Goal: Communication & Community: Answer question/provide support

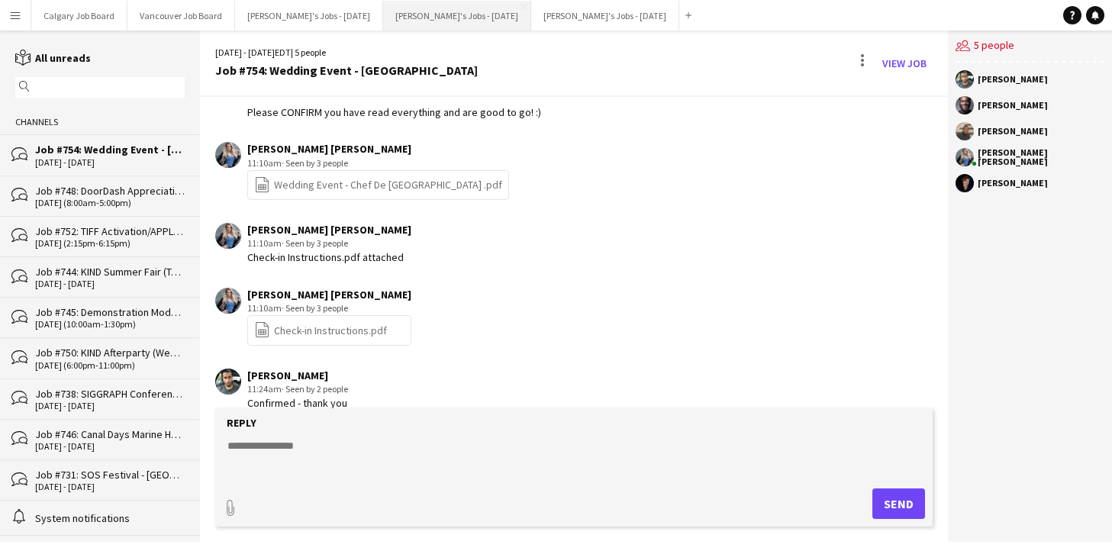
click at [414, 15] on button "Kirsten's Jobs - August 2025 Close" at bounding box center [457, 16] width 148 height 30
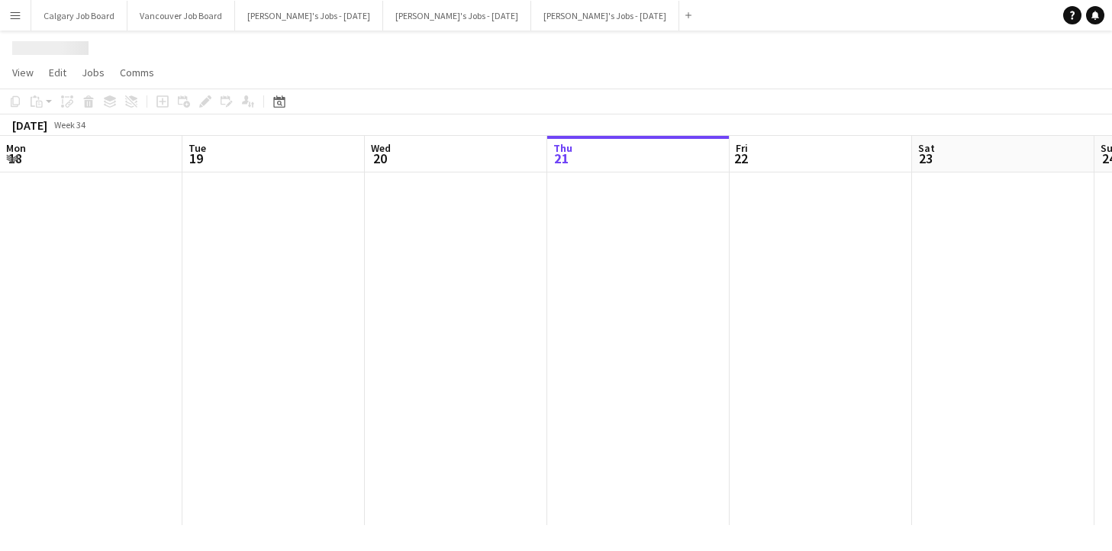
scroll to position [0, 522]
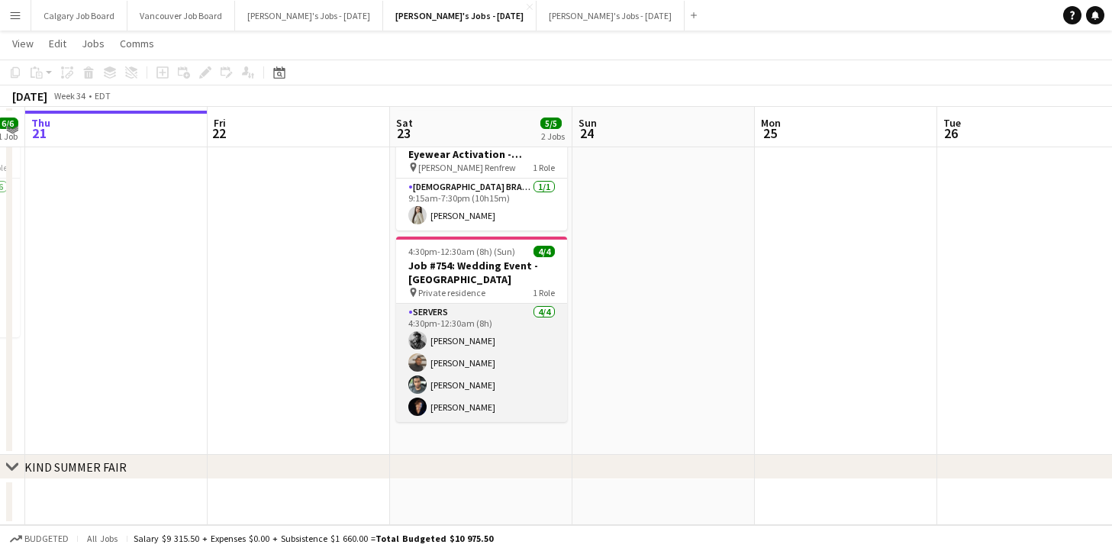
click at [461, 328] on app-card-role "Servers 4/4 4:30pm-12:30am (8h) Michael Oni Justus Willis-Richards Daniel Skell…" at bounding box center [481, 363] width 171 height 118
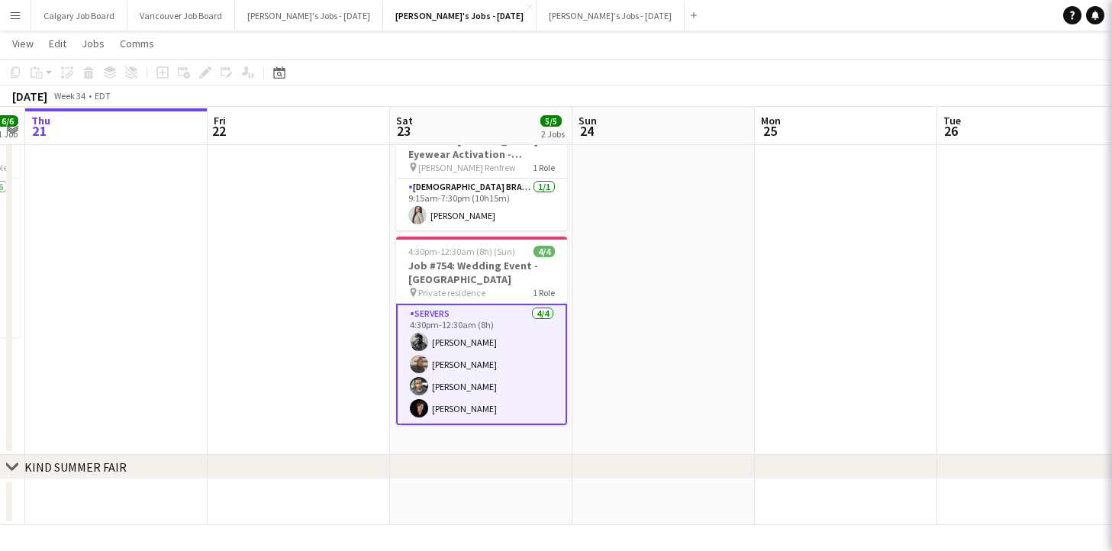
scroll to position [67, 0]
click at [592, 267] on app-date-cell at bounding box center [664, 280] width 182 height 350
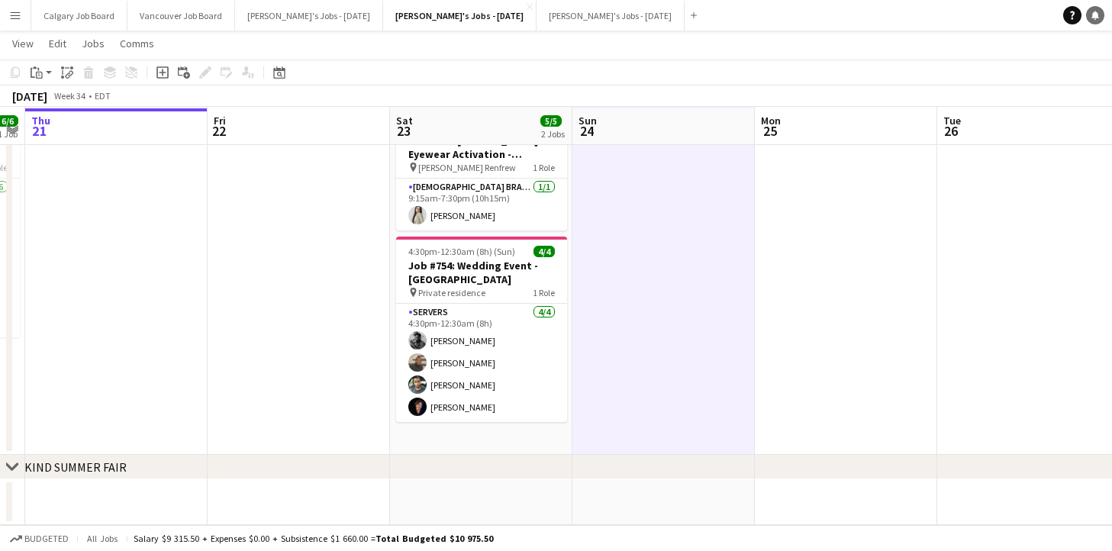
scroll to position [0, 0]
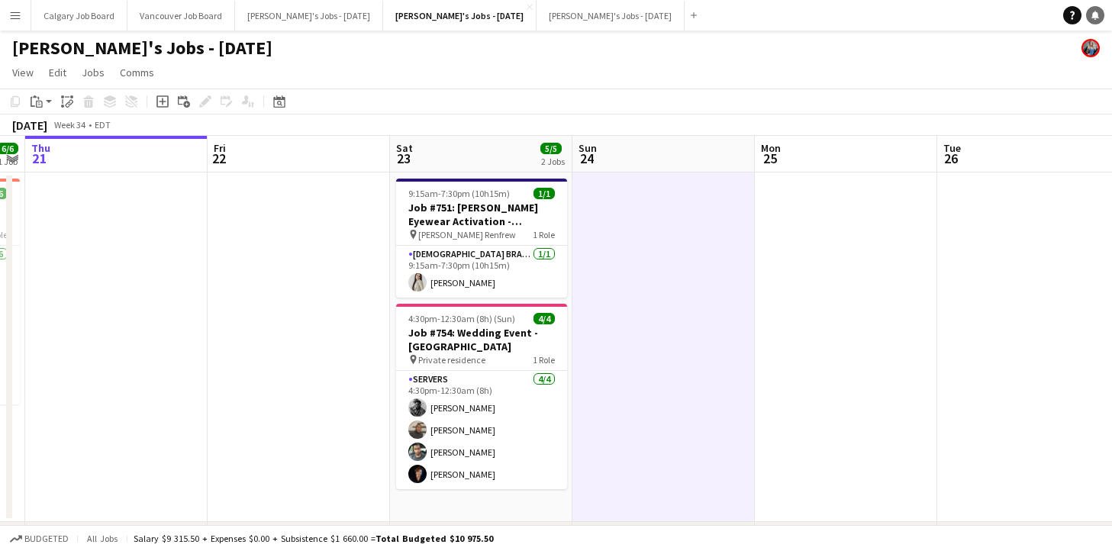
click at [1092, 17] on icon "Notifications" at bounding box center [1095, 15] width 9 height 9
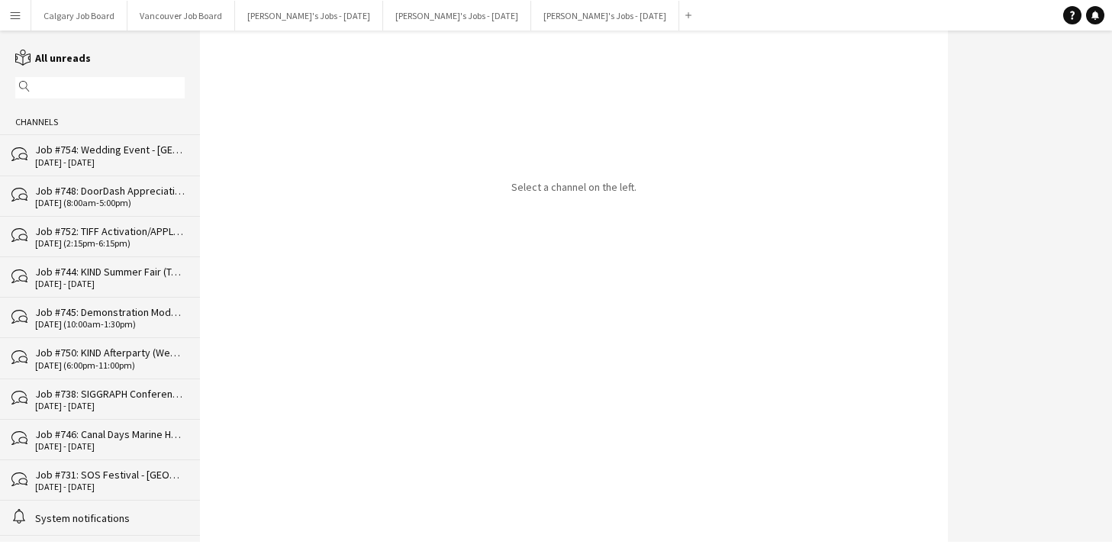
click at [119, 155] on div "Job #754: Wedding Event - [GEOGRAPHIC_DATA]" at bounding box center [110, 150] width 150 height 14
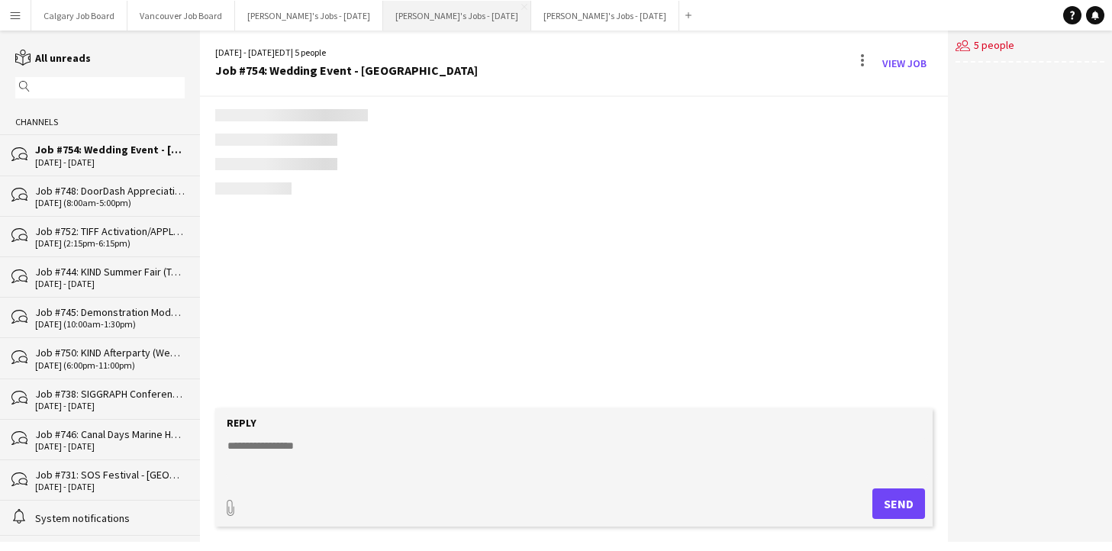
click at [417, 15] on button "Kirsten's Jobs - August 2025 Close" at bounding box center [457, 16] width 148 height 30
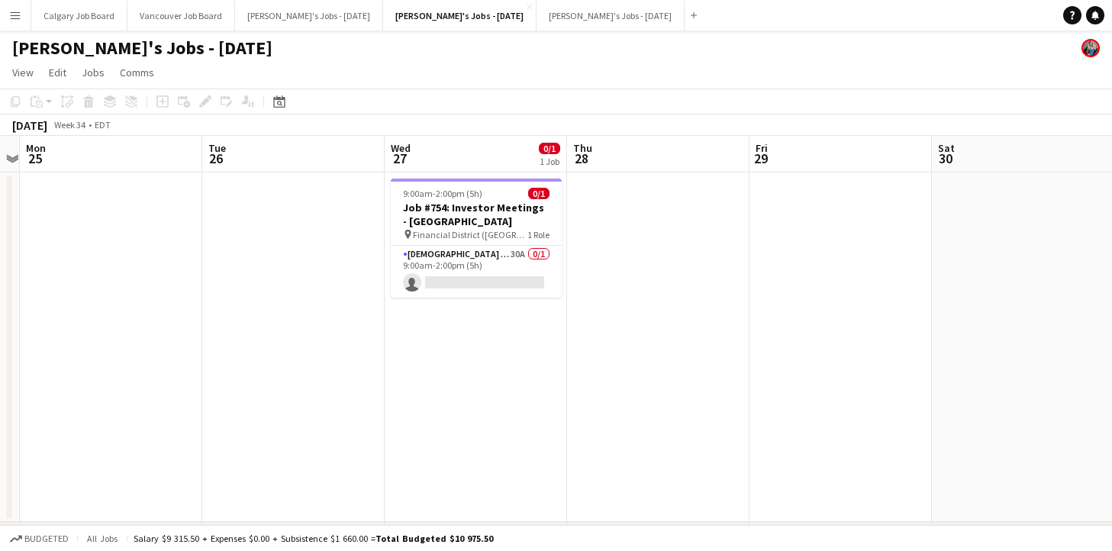
scroll to position [0, 543]
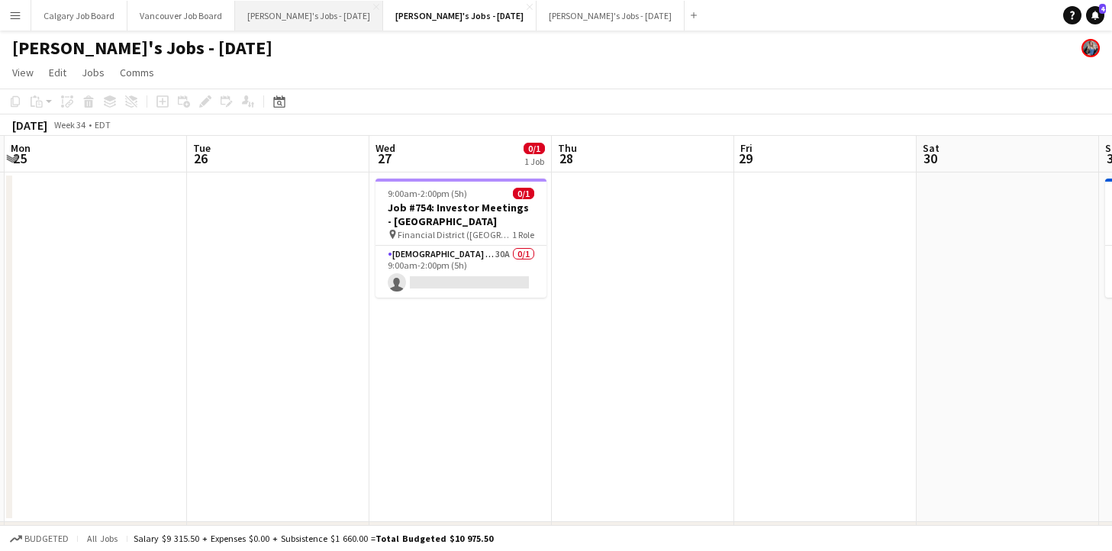
click at [347, 13] on button "Kirsten's Jobs - September 2025 Close" at bounding box center [309, 16] width 148 height 30
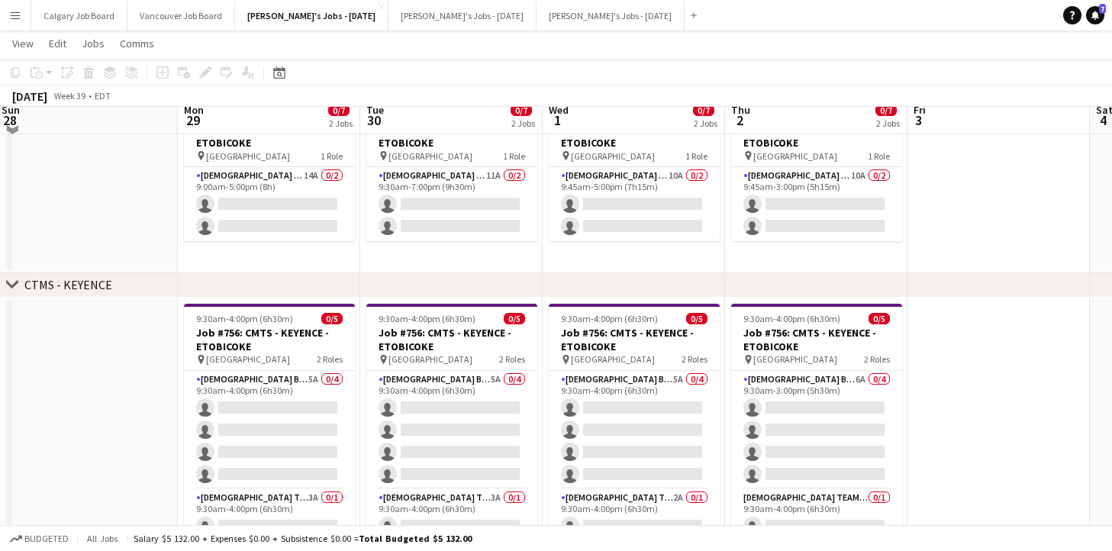
scroll to position [162, 0]
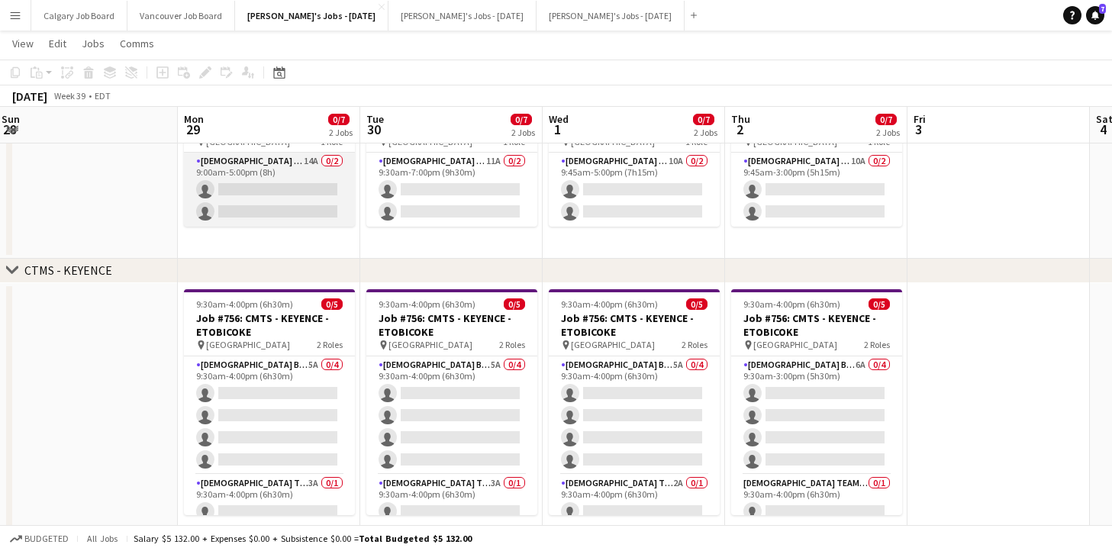
click at [347, 201] on app-card-role "Female Brand Ambassador 14A 0/2 9:00am-5:00pm (8h) single-neutral-actions singl…" at bounding box center [269, 190] width 171 height 74
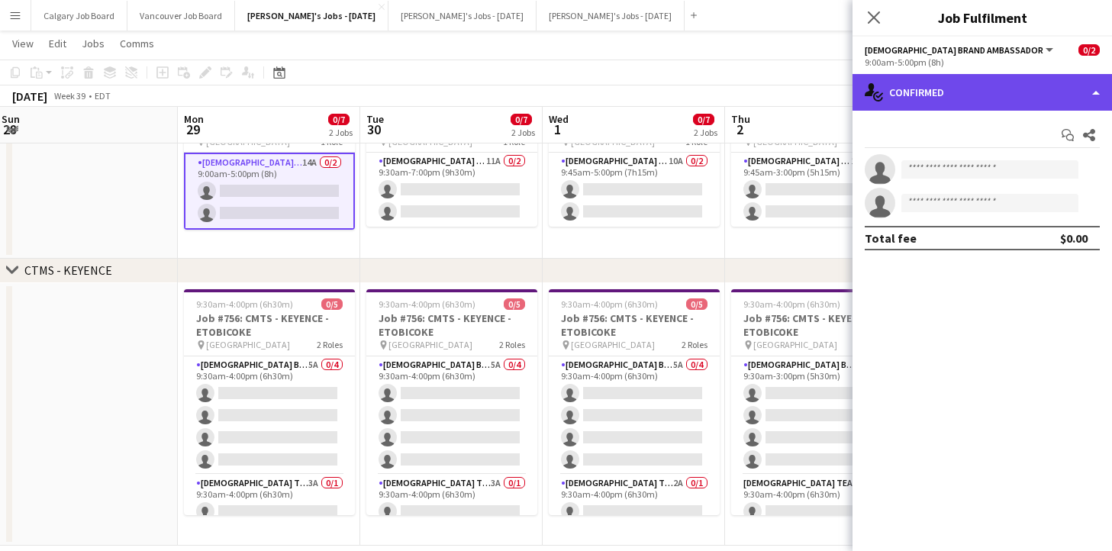
click at [951, 105] on div "single-neutral-actions-check-2 Confirmed" at bounding box center [983, 92] width 260 height 37
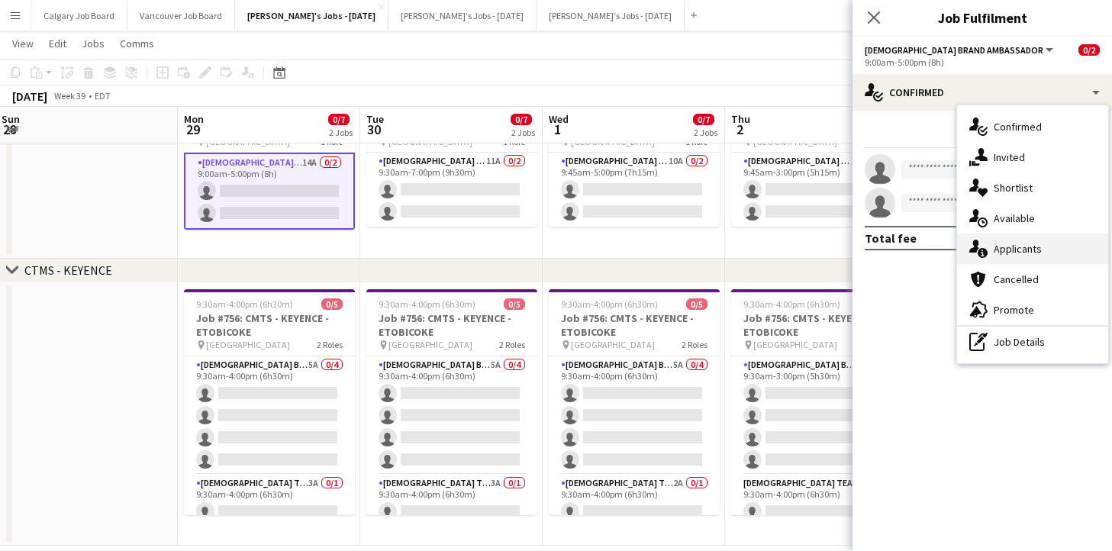
click at [1045, 256] on div "single-neutral-actions-information Applicants" at bounding box center [1032, 249] width 151 height 31
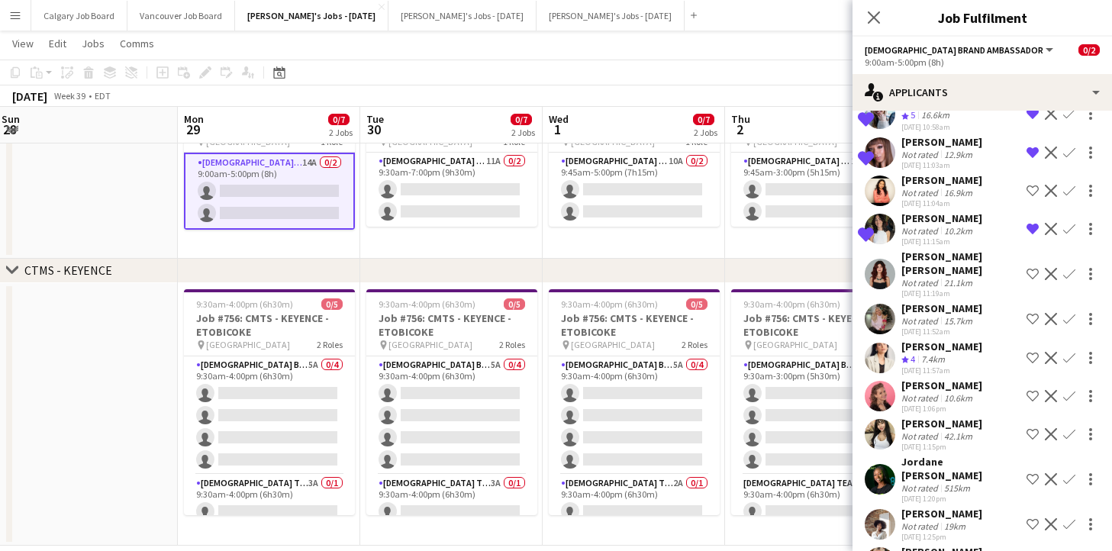
scroll to position [173, 0]
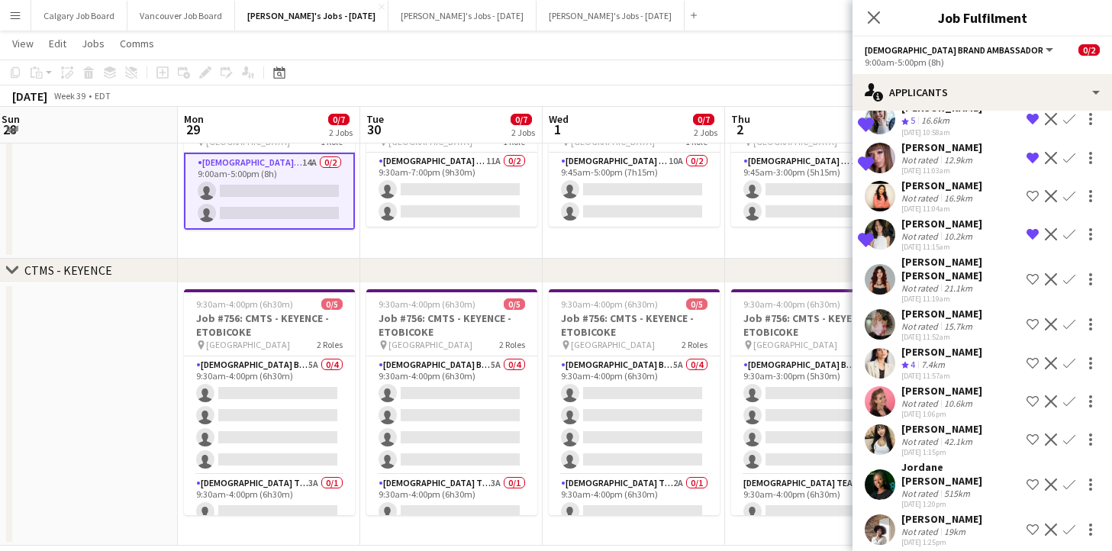
click at [1034, 277] on app-icon "Shortlist crew" at bounding box center [1033, 279] width 12 height 12
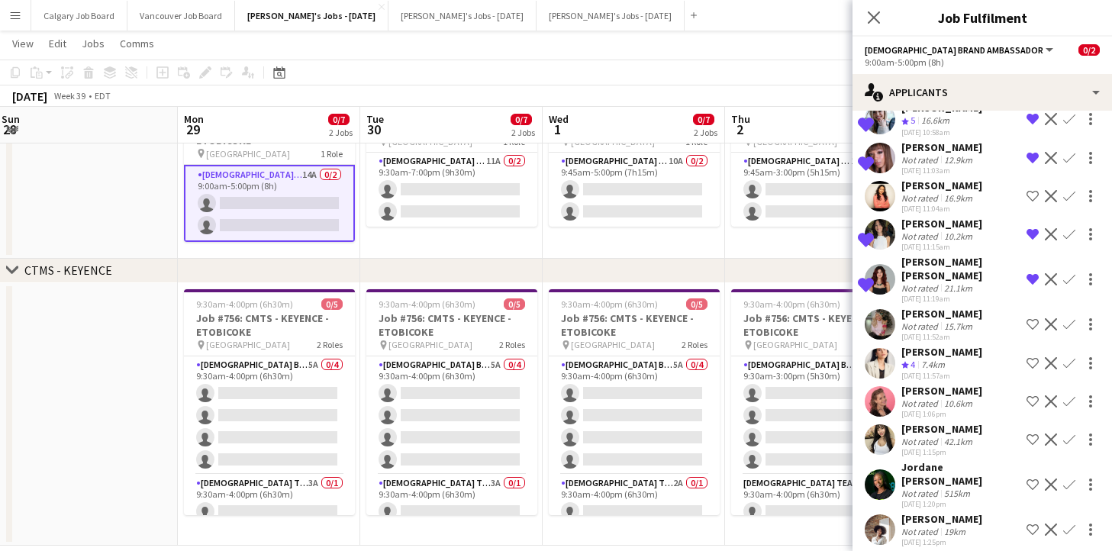
click at [1034, 277] on app-icon "Remove crew from shortlist" at bounding box center [1033, 279] width 12 height 12
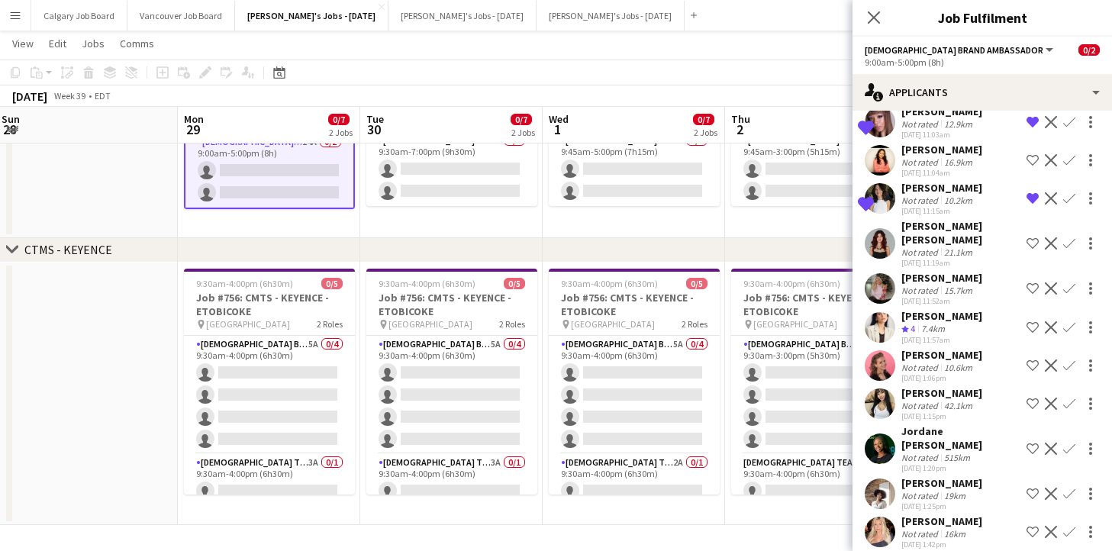
scroll to position [182, 0]
click at [1034, 366] on app-icon "Shortlist crew" at bounding box center [1033, 366] width 12 height 12
click at [1034, 405] on app-icon "Shortlist crew" at bounding box center [1033, 404] width 12 height 12
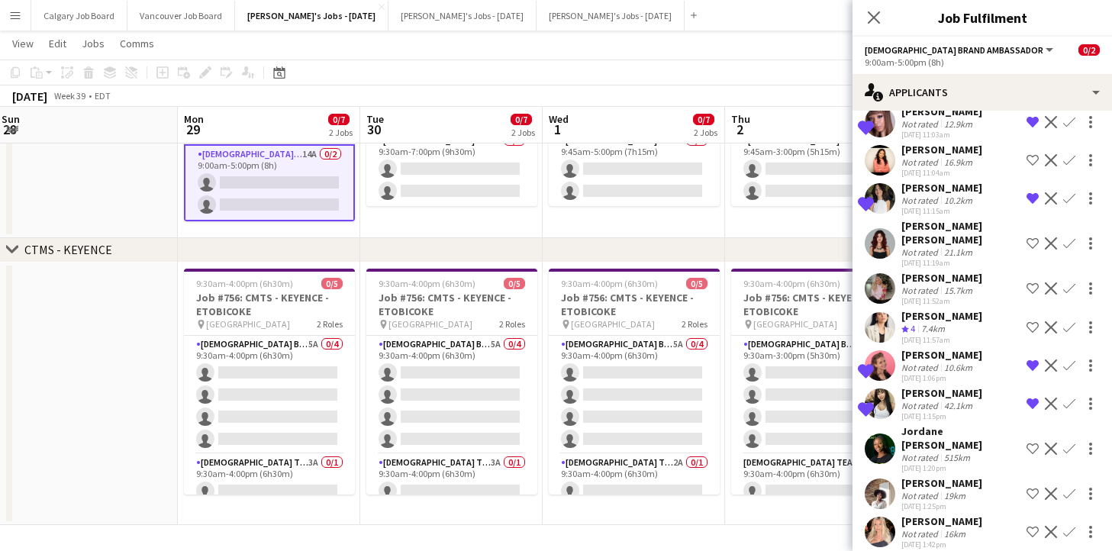
click at [1032, 526] on app-icon "Shortlist crew" at bounding box center [1033, 532] width 12 height 12
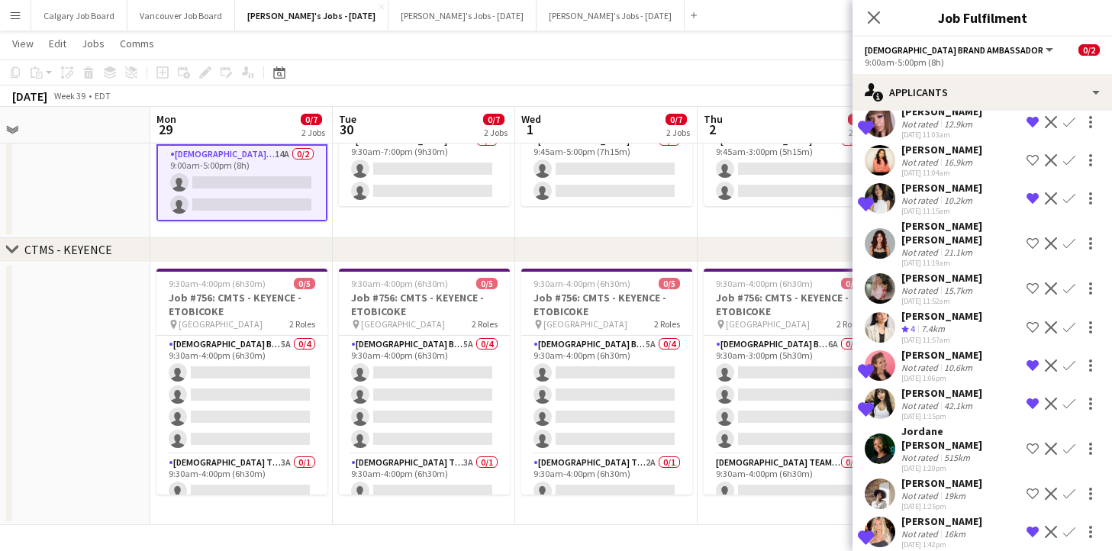
click at [779, 231] on app-date-cell "9:45am-3:00pm (5h15m) 0/2 Job #755: CMTS - MITCHAM - ETOBICOKE pin Toronto Cong…" at bounding box center [789, 148] width 182 height 179
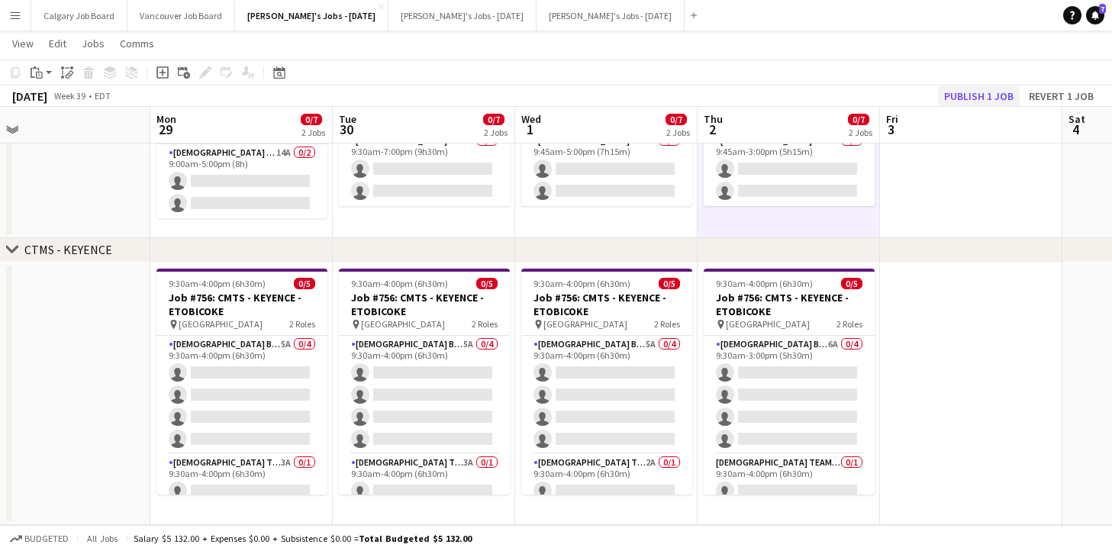
click at [968, 96] on button "Publish 1 job" at bounding box center [979, 96] width 82 height 20
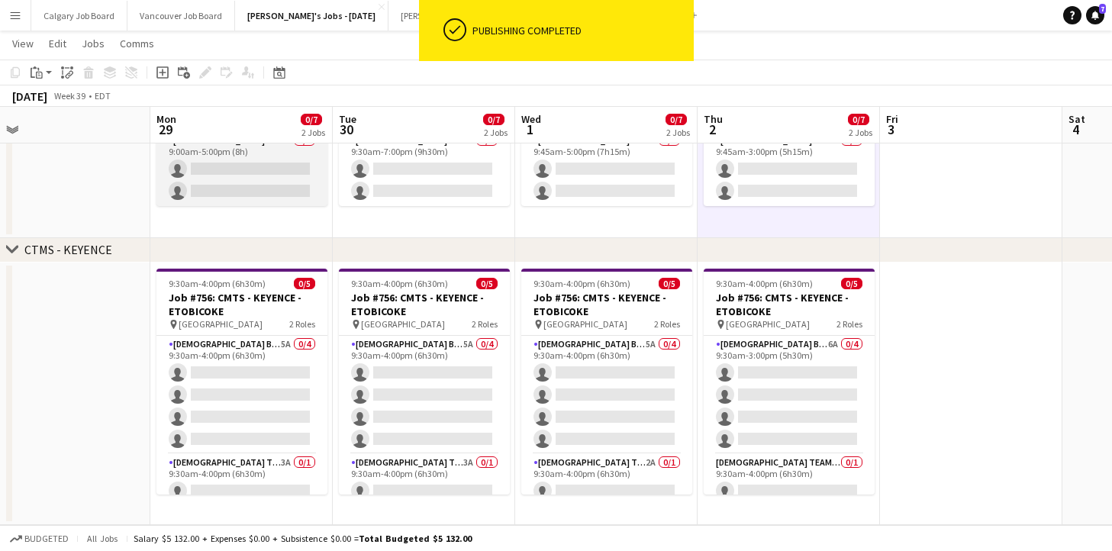
click at [283, 186] on app-card-role "Female Brand Ambassador 14A 0/2 9:00am-5:00pm (8h) single-neutral-actions singl…" at bounding box center [241, 169] width 171 height 74
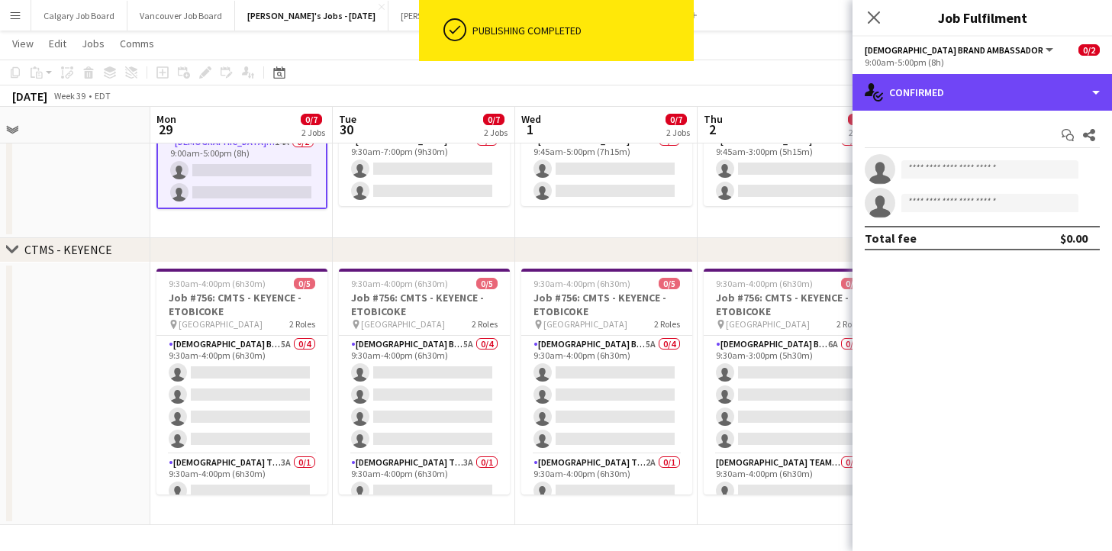
drag, startPoint x: 1065, startPoint y: 92, endPoint x: 1047, endPoint y: 168, distance: 77.8
click at [1065, 94] on div "single-neutral-actions-check-2 Confirmed" at bounding box center [983, 92] width 260 height 37
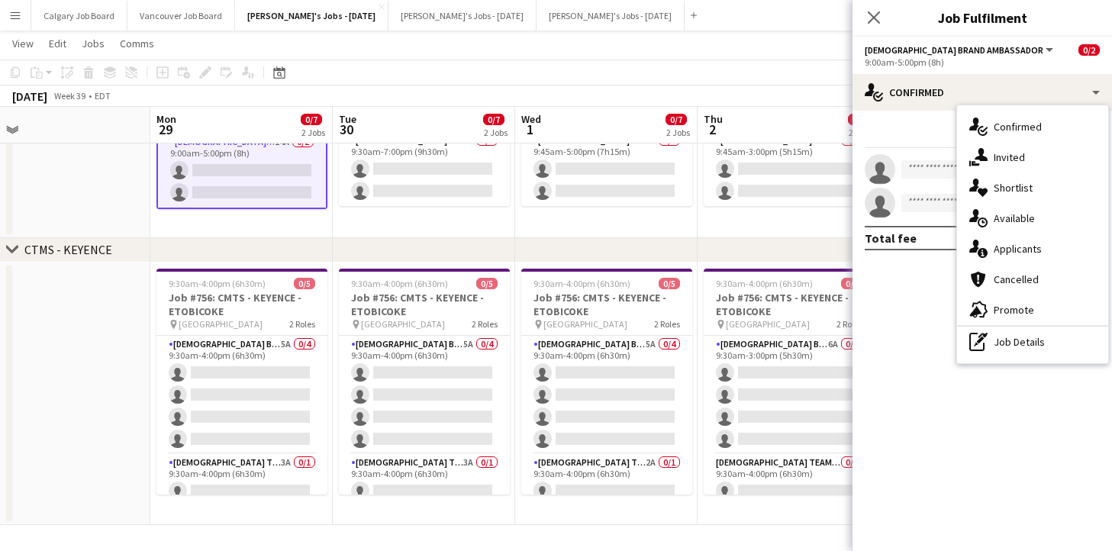
drag, startPoint x: 1044, startPoint y: 182, endPoint x: 1024, endPoint y: 283, distance: 103.5
click at [1044, 182] on div "single-neutral-actions-heart Shortlist" at bounding box center [1032, 188] width 151 height 31
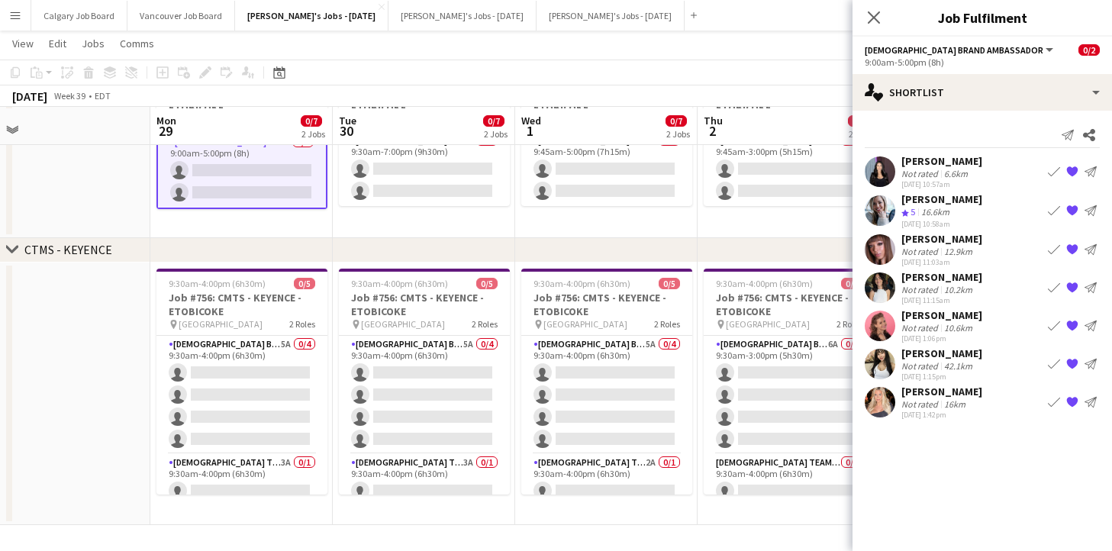
click at [961, 403] on div "16km" at bounding box center [954, 403] width 27 height 11
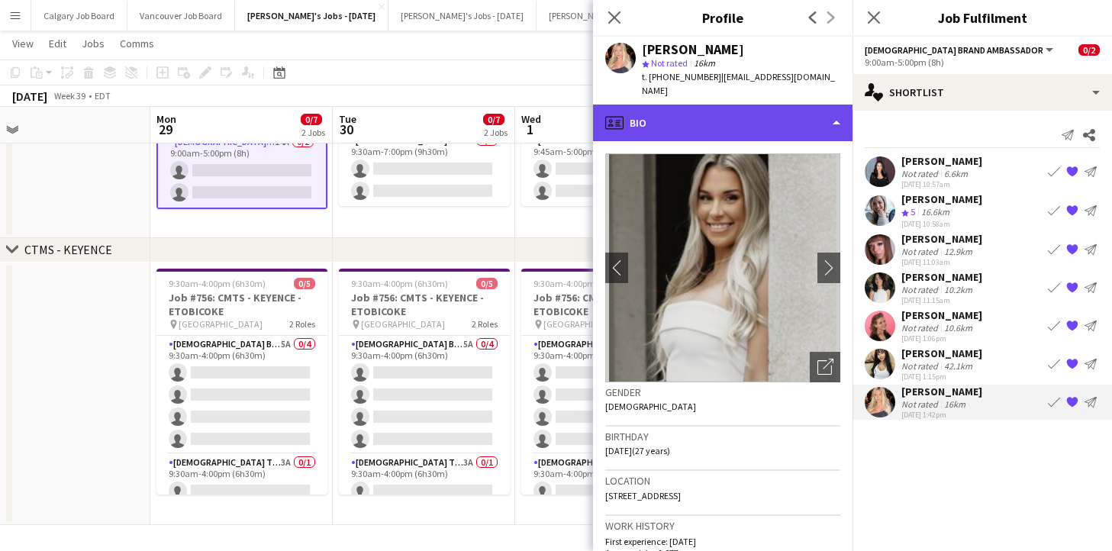
click at [790, 105] on div "profile Bio" at bounding box center [723, 123] width 260 height 37
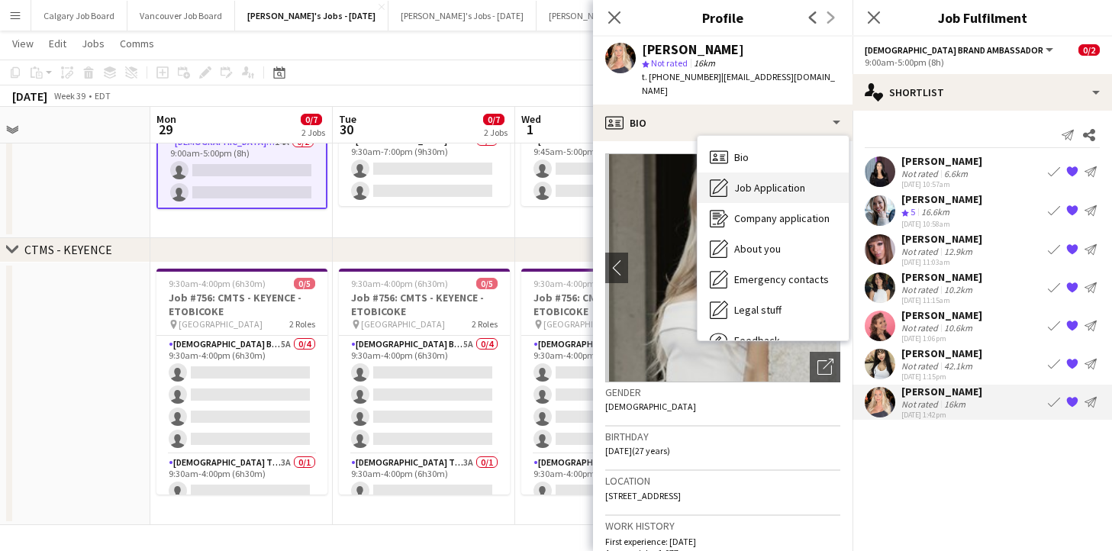
click at [794, 181] on span "Job Application" at bounding box center [769, 188] width 71 height 14
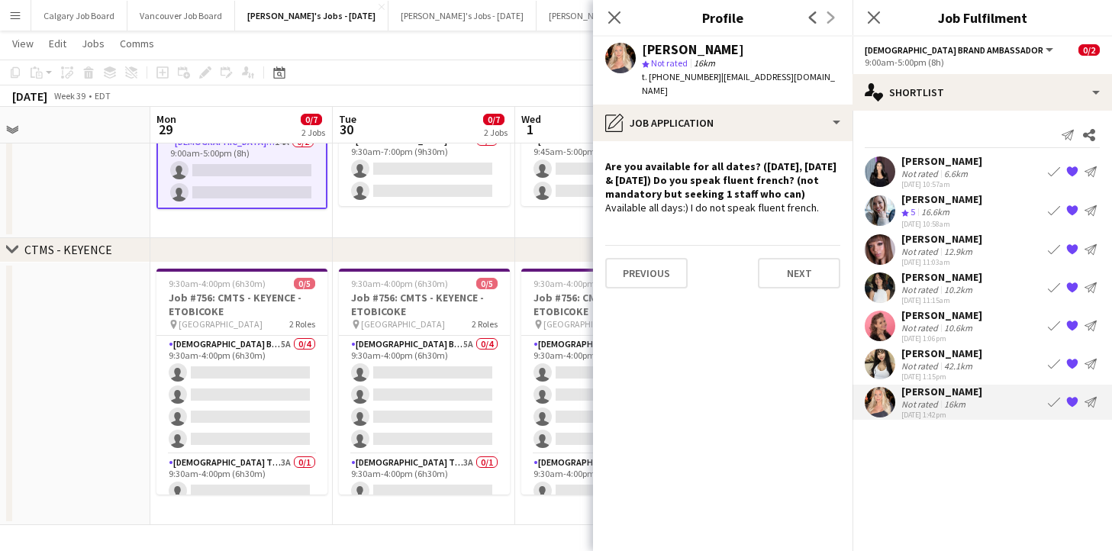
click at [486, 240] on div "chevron-right CTMS - KEYENCE" at bounding box center [556, 250] width 1112 height 24
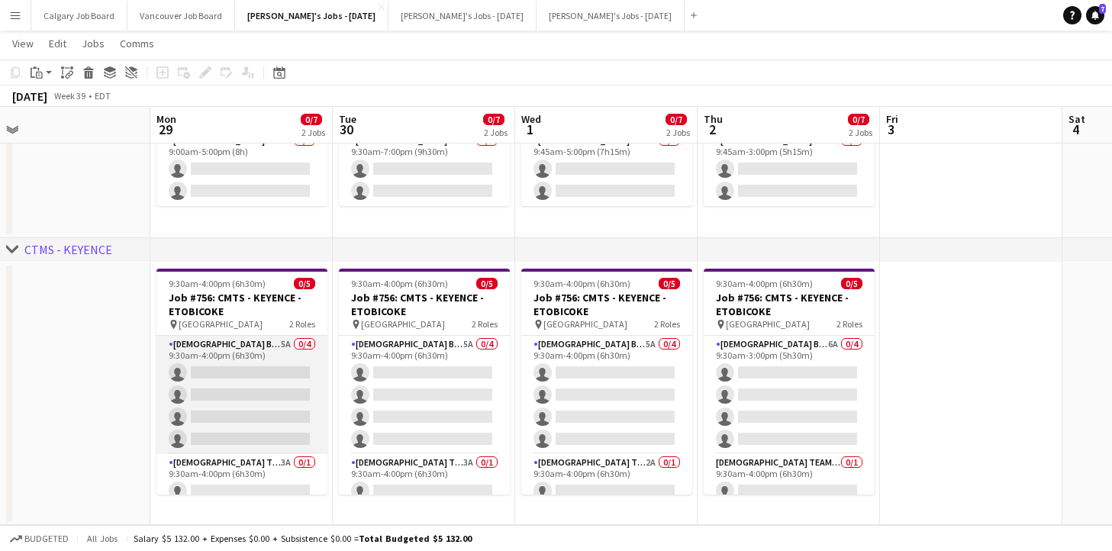
click at [250, 389] on app-card-role "Female Brand Ambassador 5A 0/4 9:30am-4:00pm (6h30m) single-neutral-actions sin…" at bounding box center [241, 395] width 171 height 118
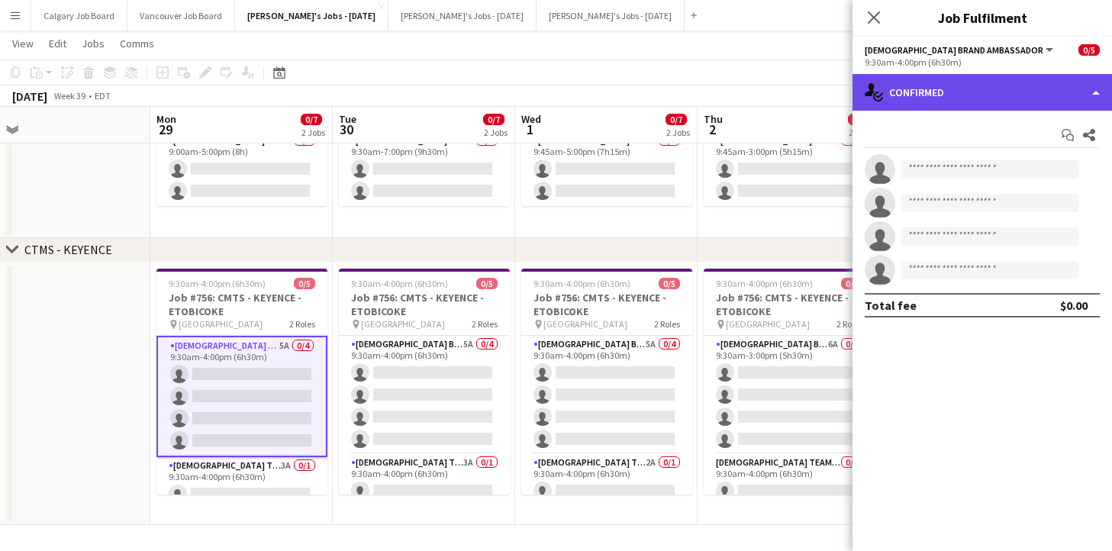
click at [1018, 95] on div "single-neutral-actions-check-2 Confirmed" at bounding box center [983, 92] width 260 height 37
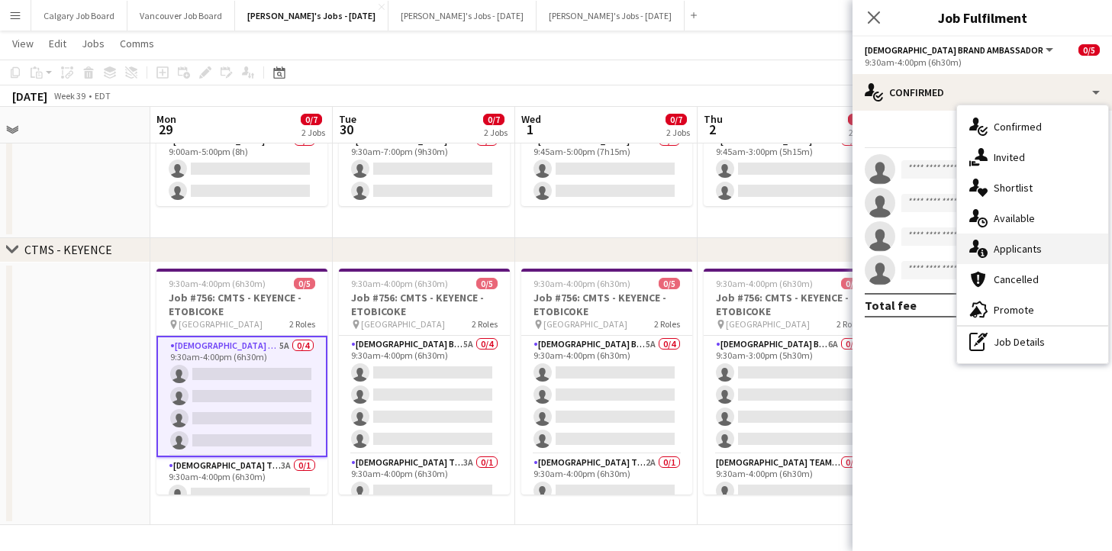
click at [1026, 243] on div "single-neutral-actions-information Applicants" at bounding box center [1032, 249] width 151 height 31
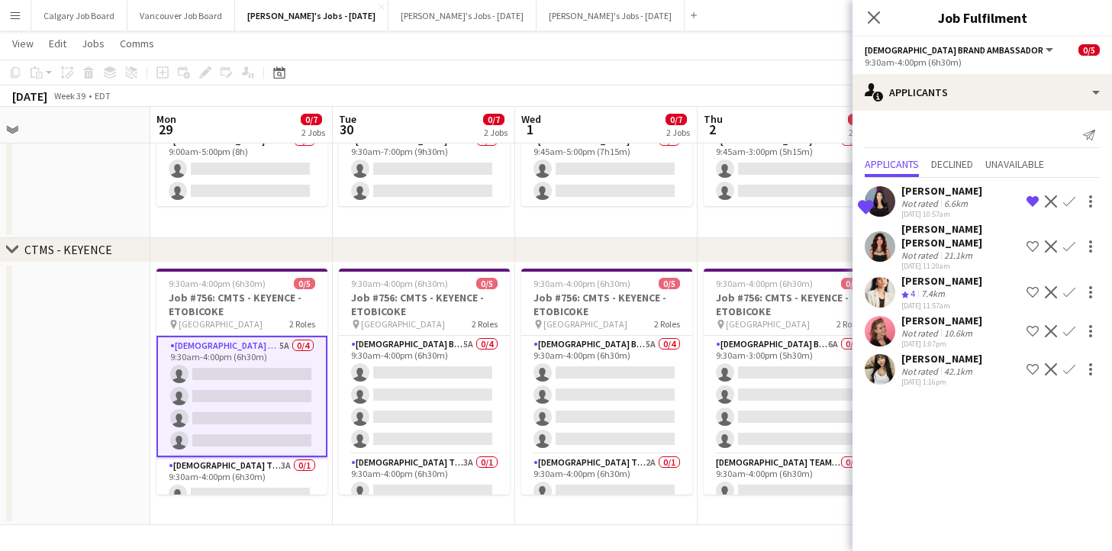
click at [1033, 320] on div "Csilla Racz Not rated 10.6km 21-08-2025 1:07pm Shortlist crew Decline Confirm" at bounding box center [983, 331] width 260 height 35
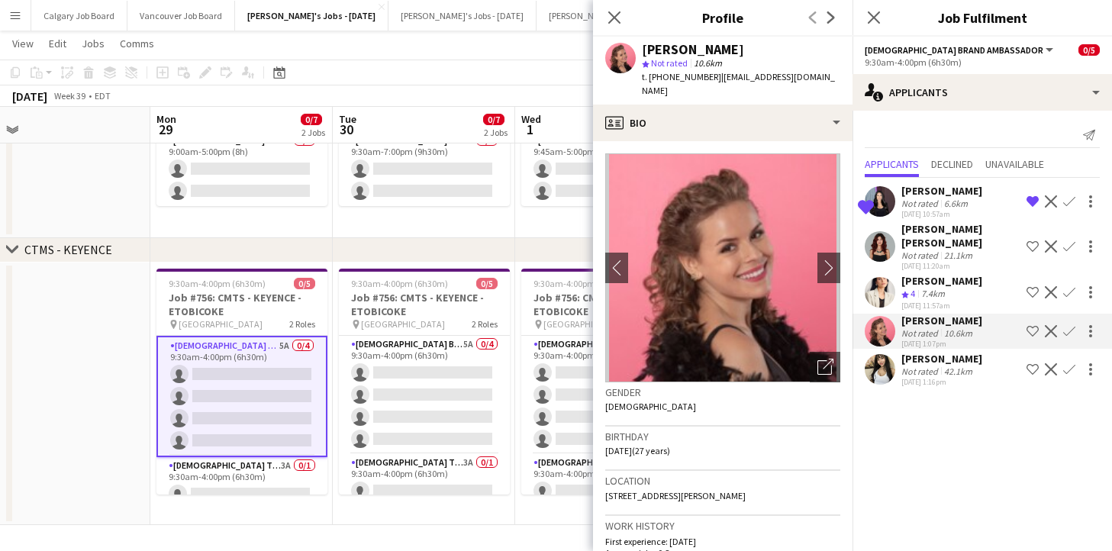
click at [1035, 332] on app-icon "Shortlist crew" at bounding box center [1033, 331] width 12 height 12
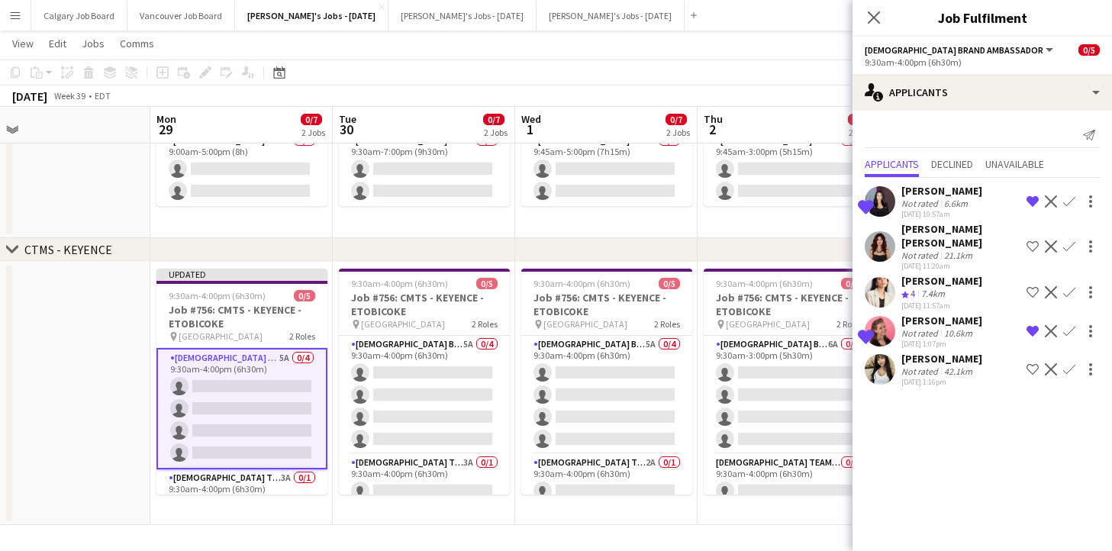
click at [1033, 245] on app-icon "Shortlist crew" at bounding box center [1033, 246] width 12 height 12
click at [1038, 369] on app-icon "Shortlist crew" at bounding box center [1033, 369] width 12 height 12
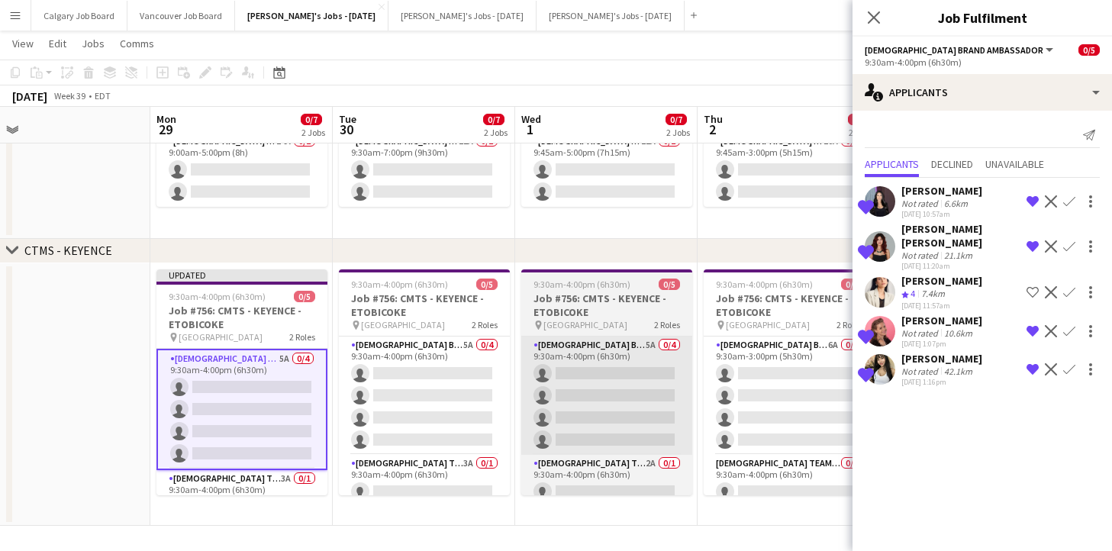
scroll to position [182, 0]
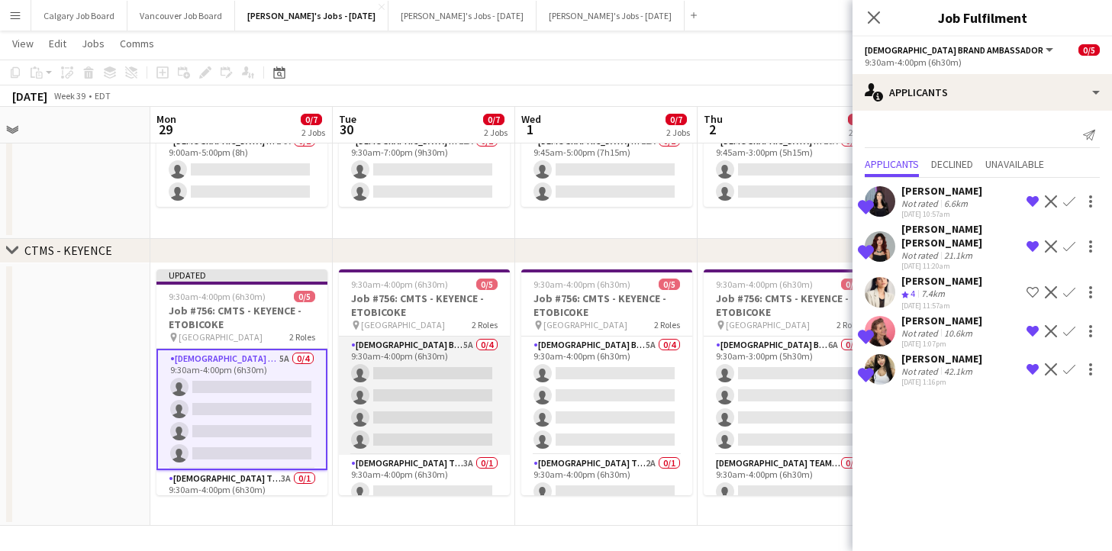
click at [489, 411] on app-card-role "Female Brand Ambassador 5A 0/4 9:30am-4:00pm (6h30m) single-neutral-actions sin…" at bounding box center [424, 396] width 171 height 118
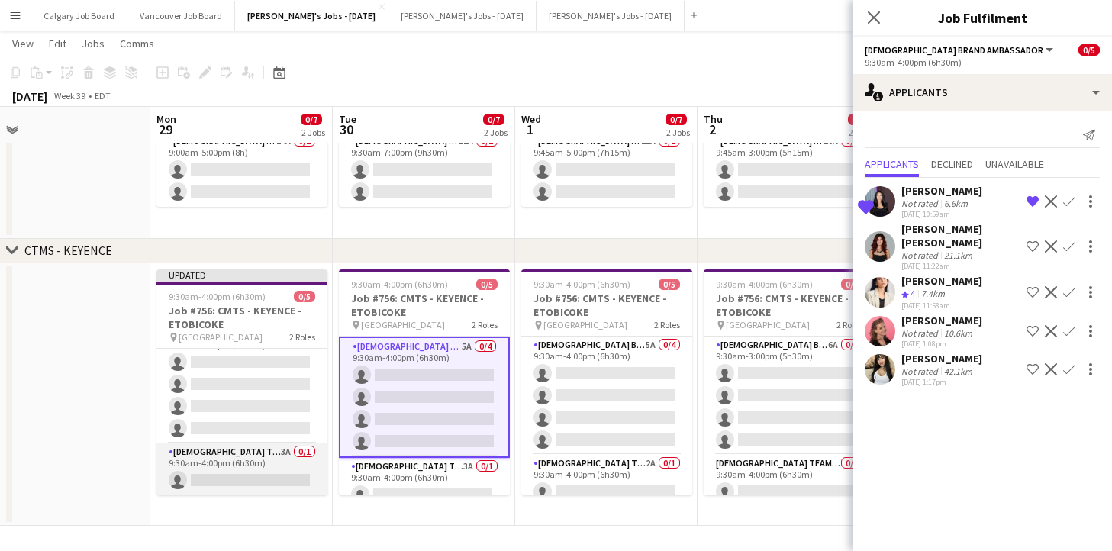
scroll to position [24, 0]
click at [246, 486] on app-card-role "Female Team Leader 3A 0/1 9:30am-4:00pm (6h30m) single-neutral-actions" at bounding box center [241, 470] width 171 height 52
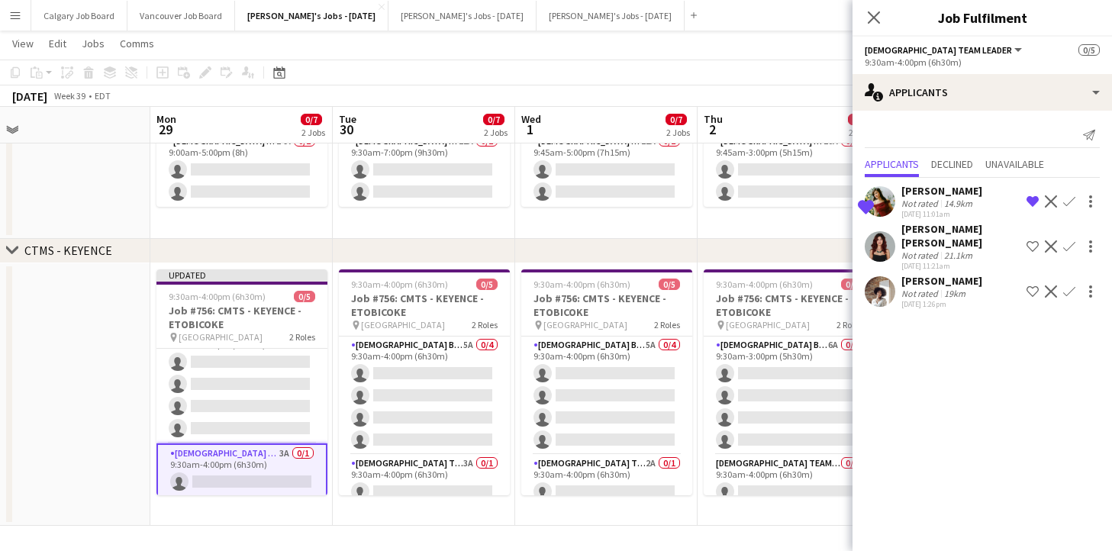
click at [759, 237] on app-date-cell "9:45am-3:00pm (5h15m) 0/2 Job #755: CMTS - MITCHAM - ETOBICOKE pin Toronto Cong…" at bounding box center [789, 149] width 182 height 179
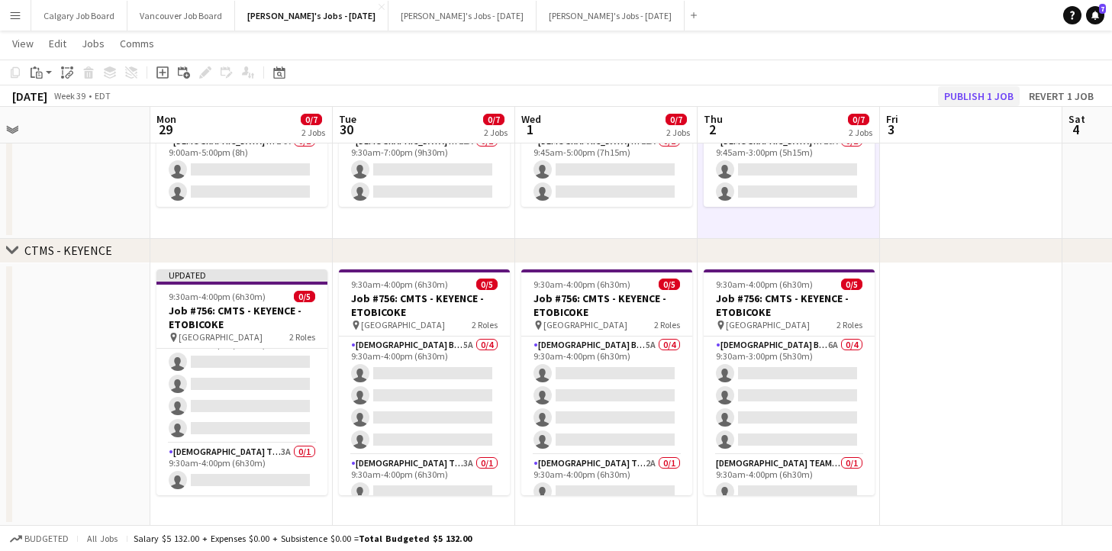
click at [958, 93] on button "Publish 1 job" at bounding box center [979, 96] width 82 height 20
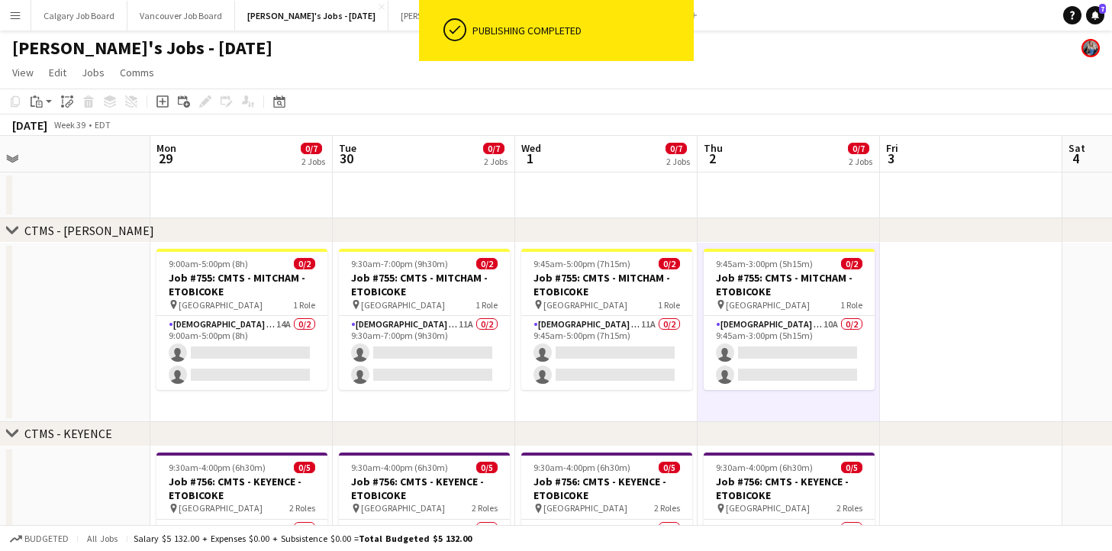
scroll to position [0, 0]
click at [1093, 12] on icon "Notifications" at bounding box center [1095, 15] width 9 height 9
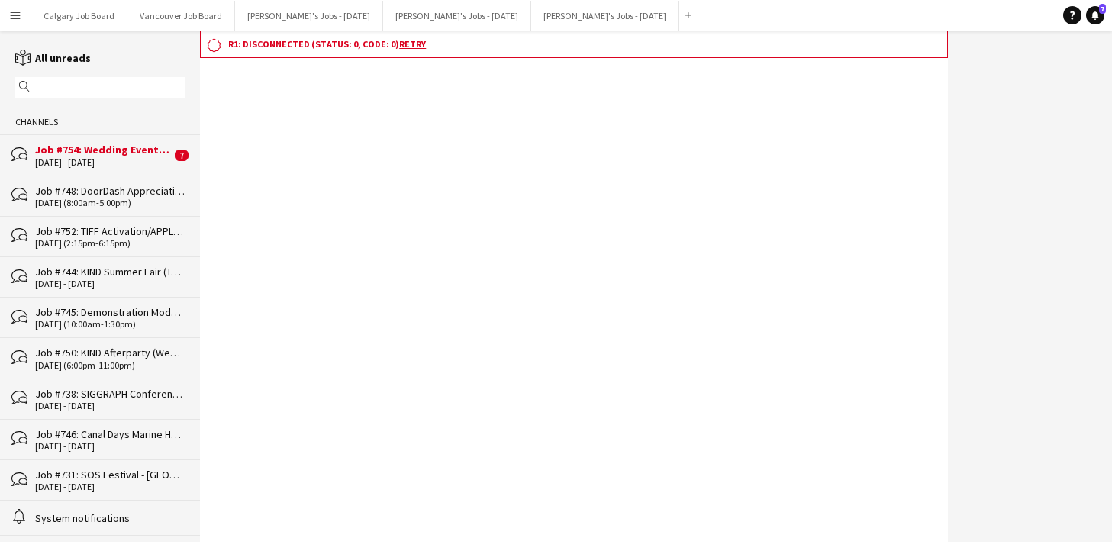
click at [108, 159] on div "[DATE] - [DATE]" at bounding box center [103, 162] width 136 height 11
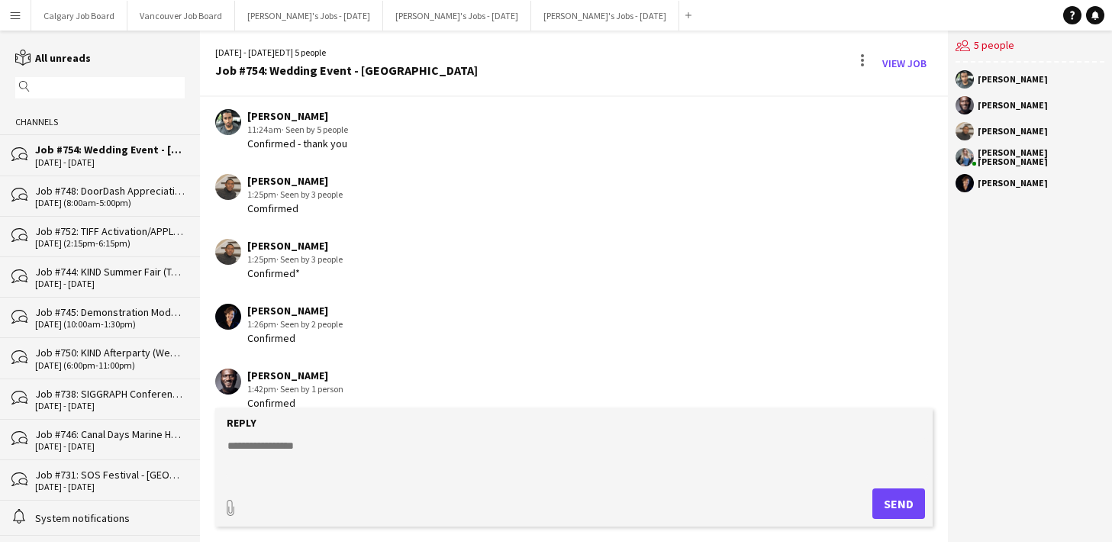
click at [16, 12] on app-icon "Menu" at bounding box center [15, 15] width 12 height 12
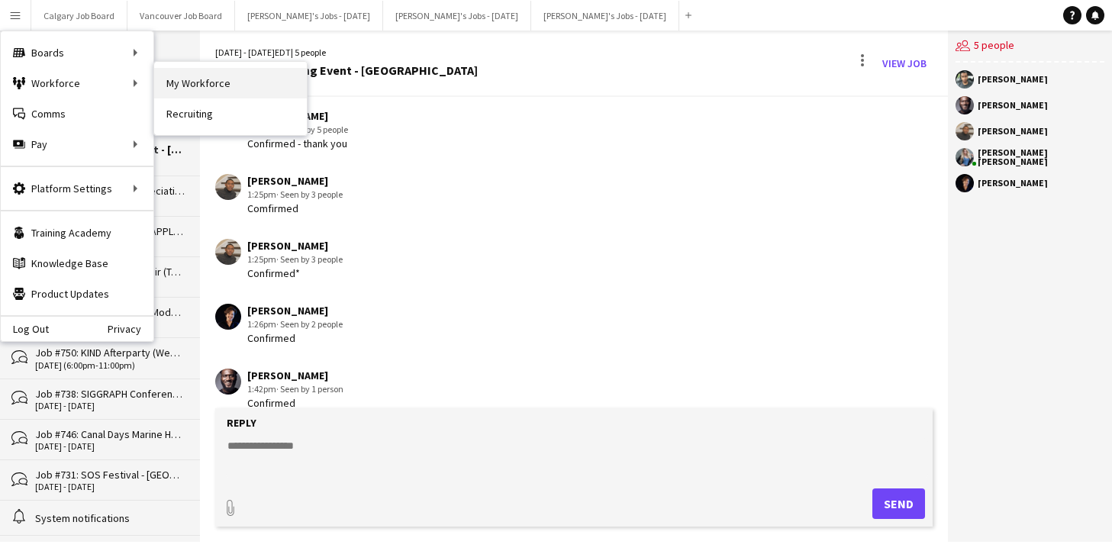
click at [232, 78] on link "My Workforce" at bounding box center [230, 83] width 153 height 31
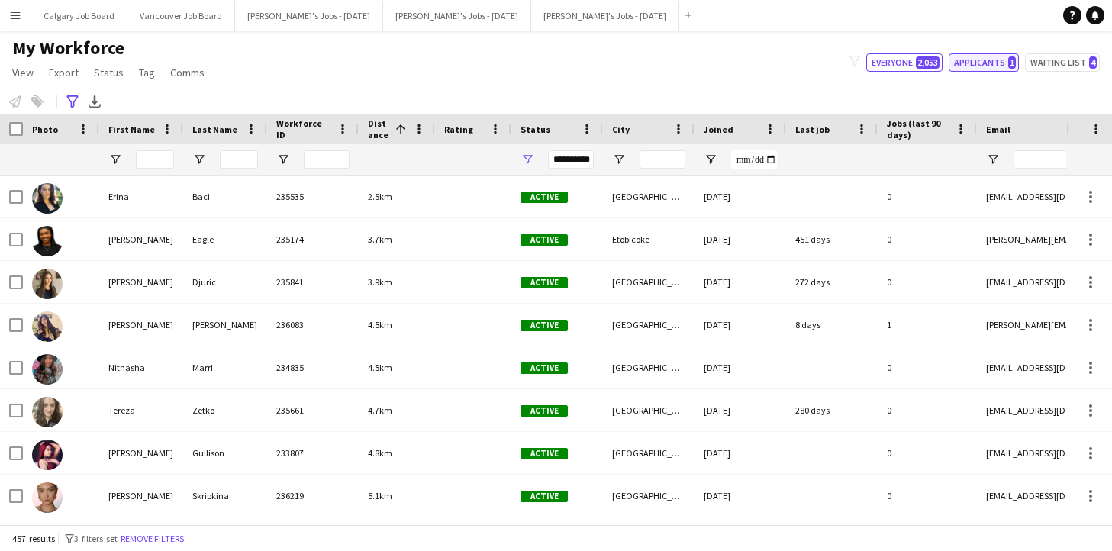
click at [976, 60] on button "Applicants 1" at bounding box center [984, 62] width 70 height 18
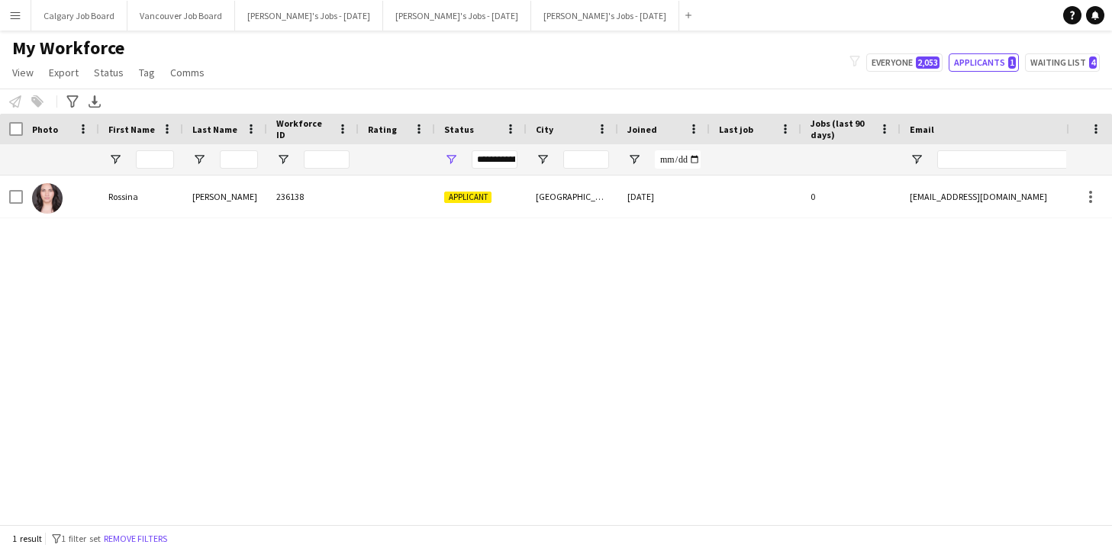
drag, startPoint x: 1049, startPoint y: 56, endPoint x: 882, endPoint y: 131, distance: 182.5
click at [1049, 56] on button "Waiting list 4" at bounding box center [1062, 62] width 75 height 18
type input "**********"
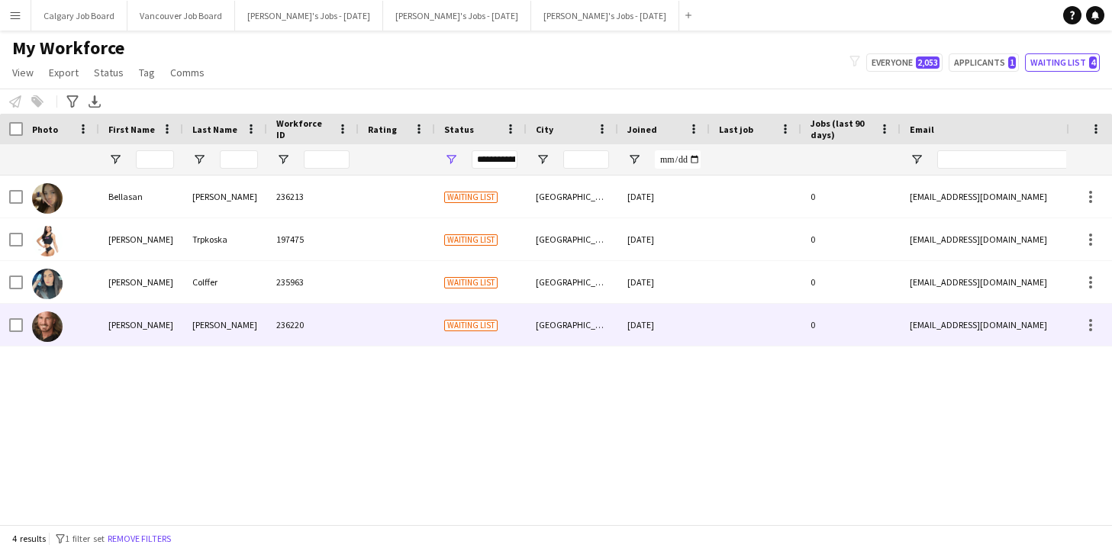
click at [171, 316] on div "john" at bounding box center [141, 325] width 84 height 42
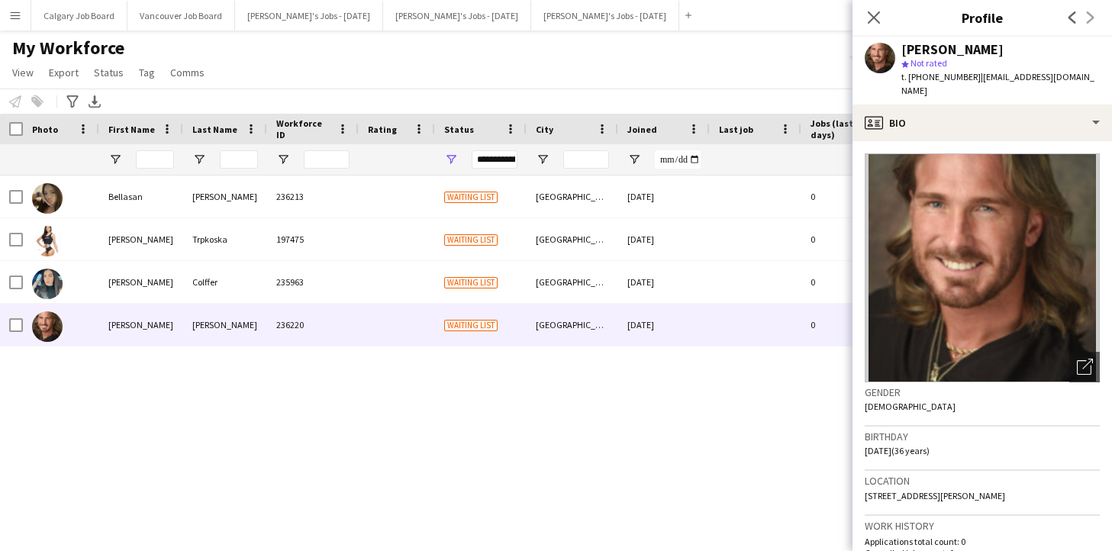
drag, startPoint x: 1089, startPoint y: 347, endPoint x: 999, endPoint y: 344, distance: 89.4
click at [1089, 359] on icon "Open photos pop-in" at bounding box center [1085, 367] width 16 height 16
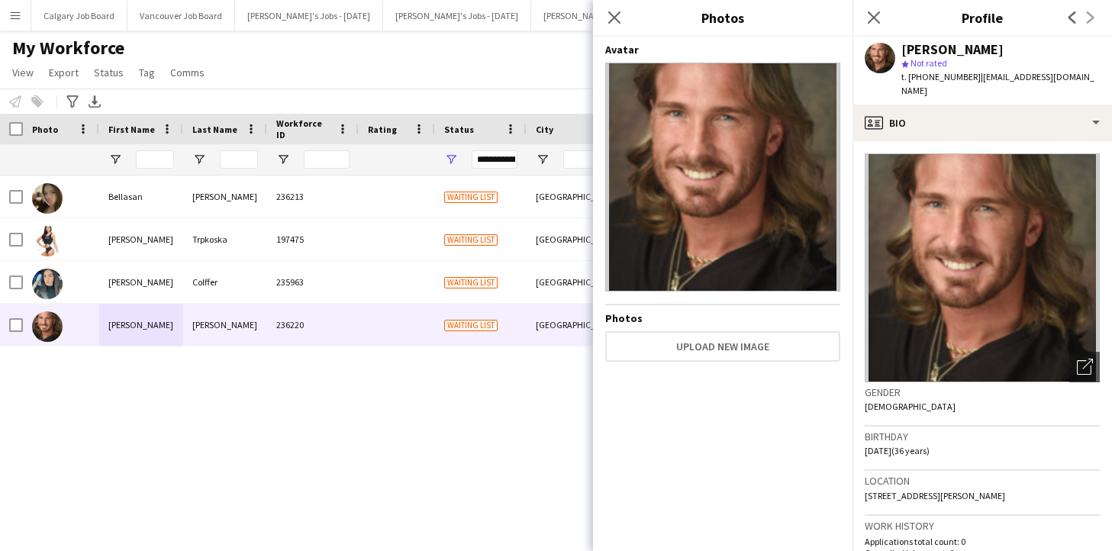
click at [431, 69] on div "My Workforce View Views Default view Active New view Update view Delete view Ed…" at bounding box center [556, 63] width 1112 height 52
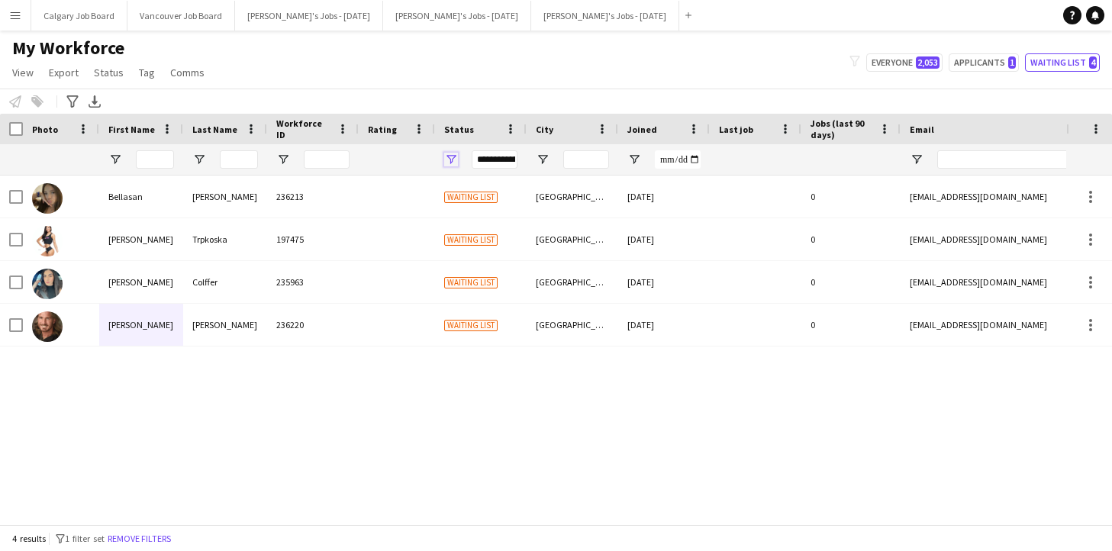
click at [453, 158] on span "Open Filter Menu" at bounding box center [451, 160] width 14 height 14
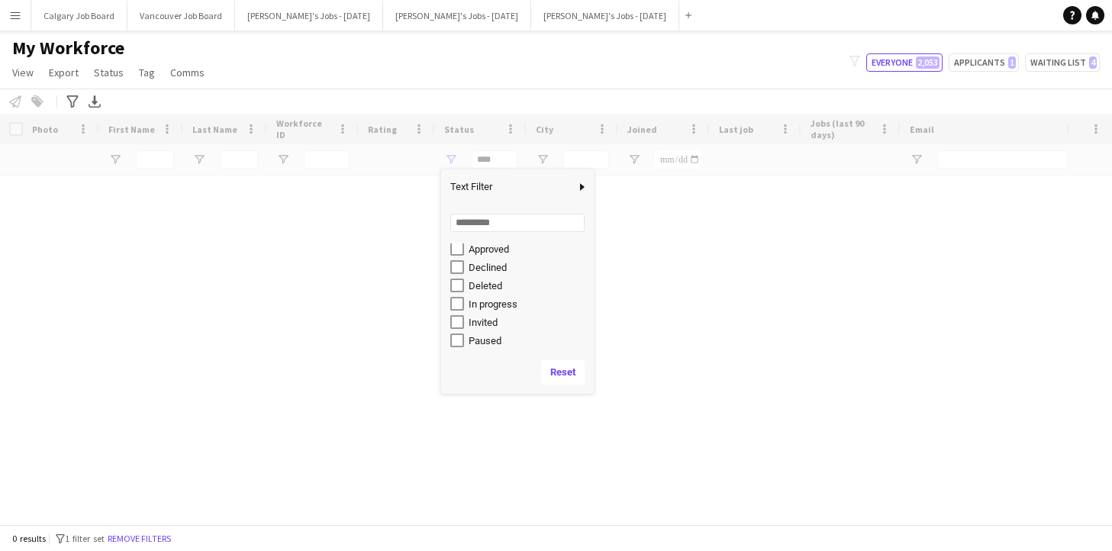
scroll to position [60, 0]
type input "**********"
click at [486, 72] on div "My Workforce View Views Default view Active New view Update view Delete view Ed…" at bounding box center [556, 63] width 1112 height 52
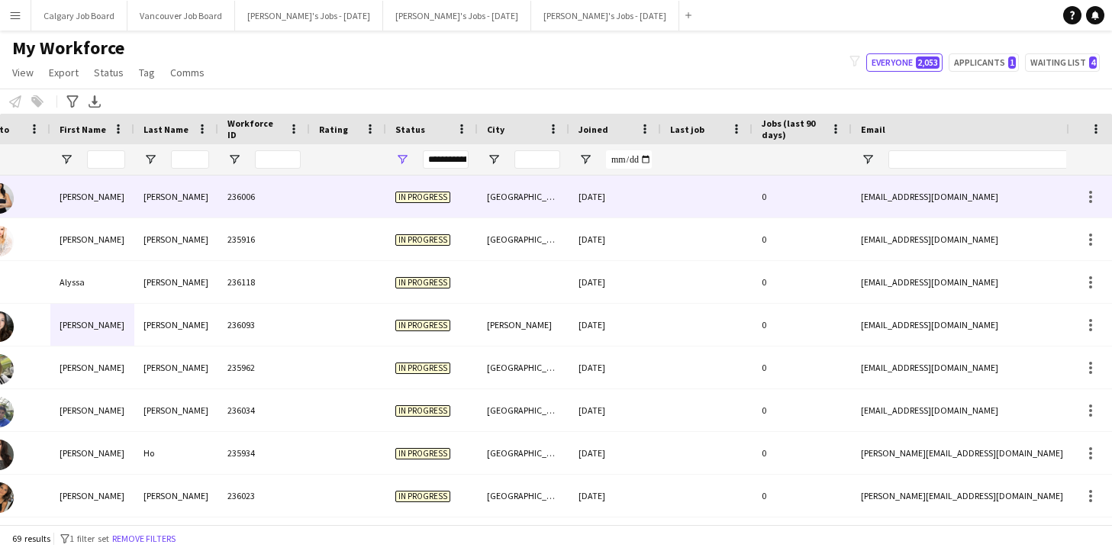
scroll to position [0, 0]
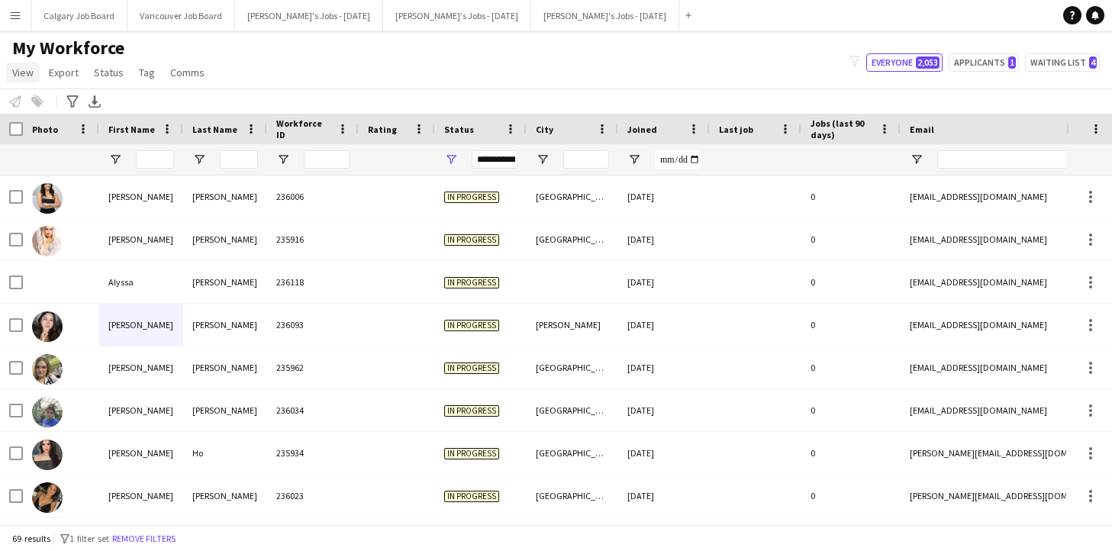
click at [34, 79] on link "View" at bounding box center [23, 73] width 34 height 20
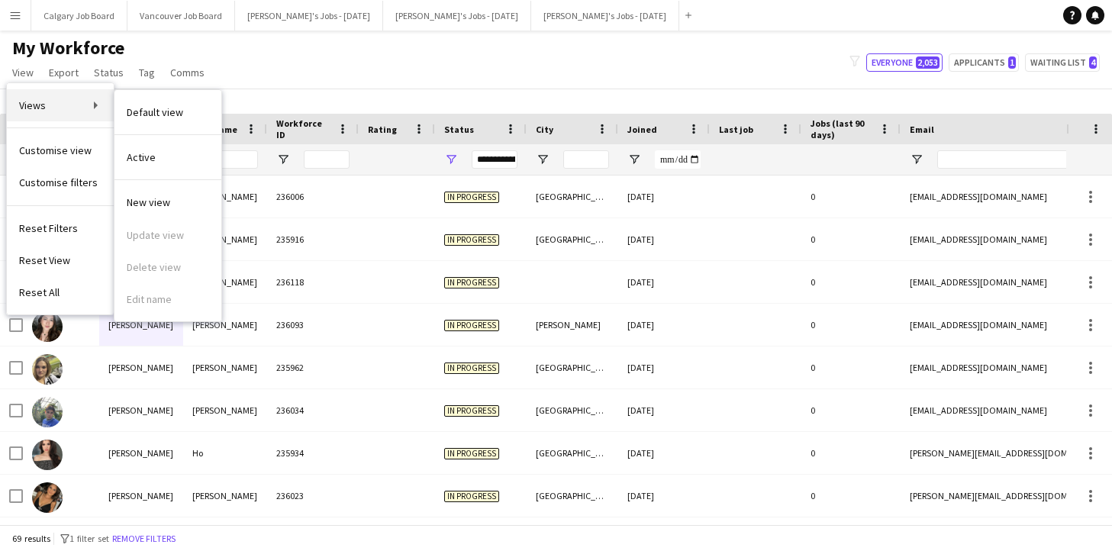
click at [84, 111] on link "Views" at bounding box center [60, 105] width 107 height 32
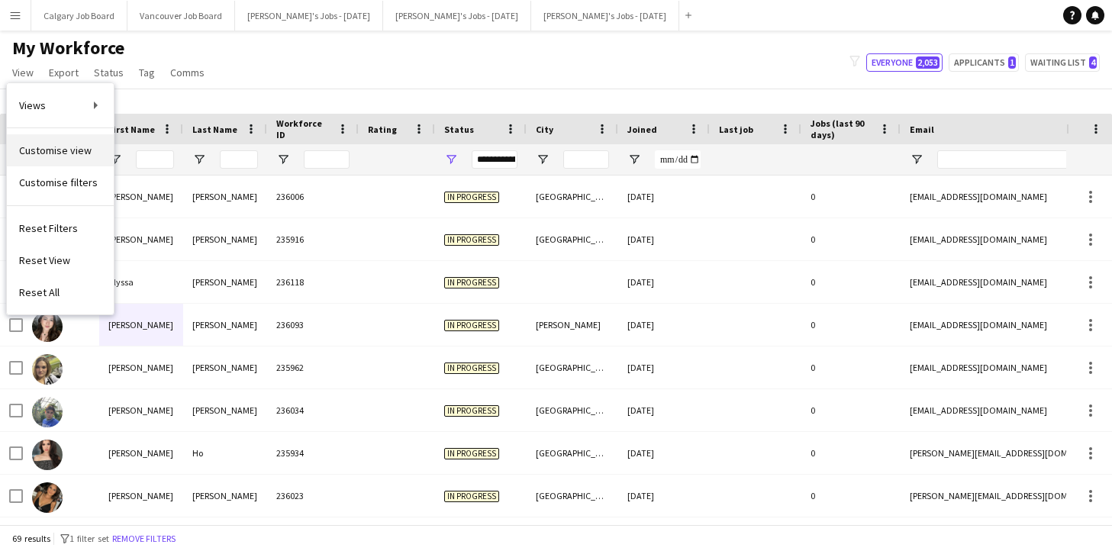
click at [77, 149] on span "Customise view" at bounding box center [55, 151] width 73 height 14
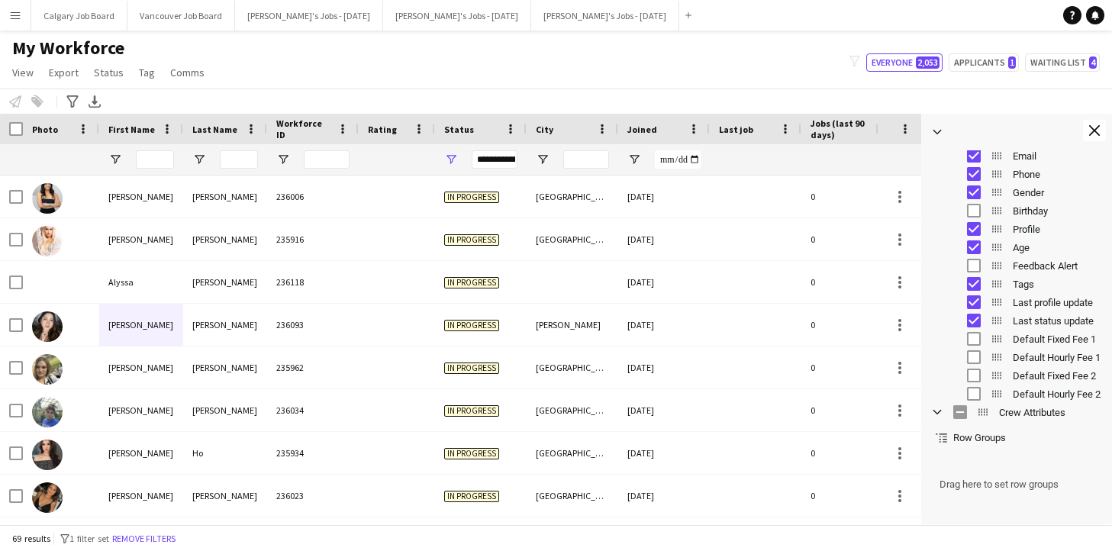
click at [769, 73] on div "My Workforce View Views Default view Active New view Update view Delete view Ed…" at bounding box center [556, 63] width 1112 height 52
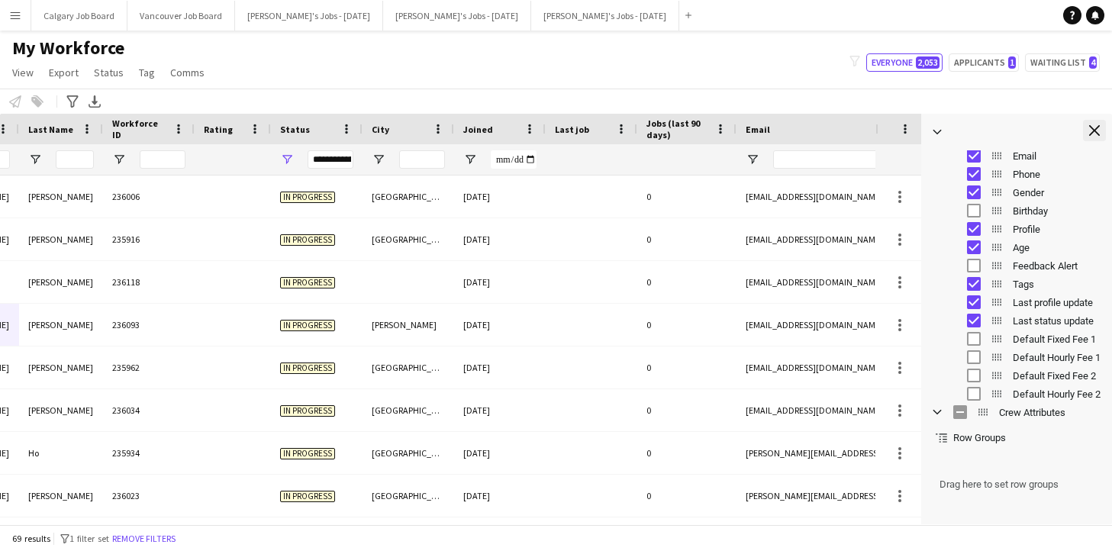
click at [1093, 134] on app-icon "Close tool panel" at bounding box center [1094, 130] width 11 height 11
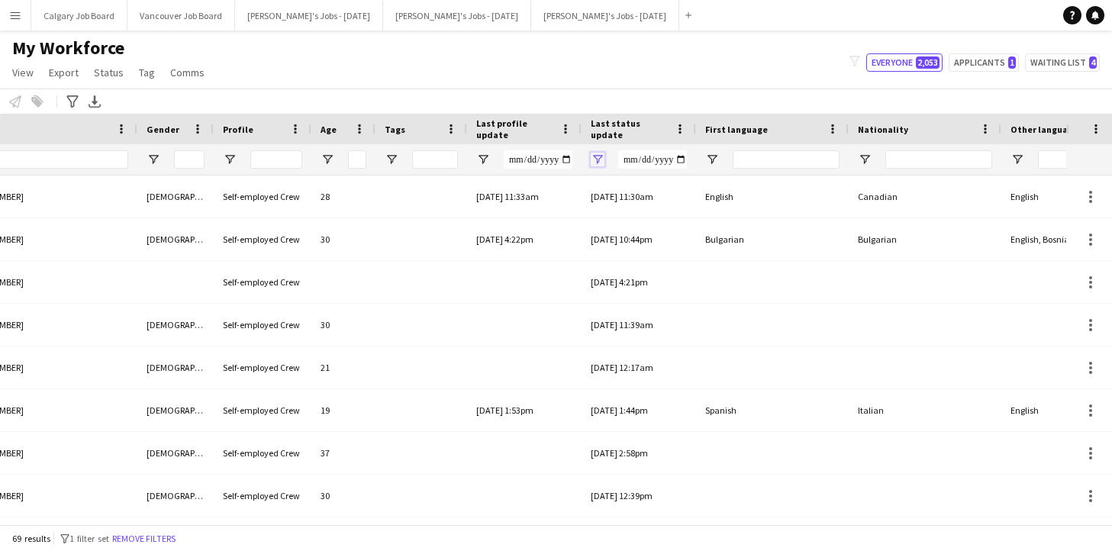
click at [596, 157] on span "Open Filter Menu" at bounding box center [598, 160] width 14 height 14
click at [652, 90] on div "Notify workforce Add to tag Select at least one crew to tag him or her. Advance…" at bounding box center [556, 101] width 1112 height 25
click at [486, 158] on span "Open Filter Menu" at bounding box center [483, 160] width 14 height 14
click at [510, 66] on div "My Workforce View Views Default view Active New view Update view Delete view Ed…" at bounding box center [556, 63] width 1112 height 52
click at [625, 125] on span "Last status update" at bounding box center [630, 129] width 78 height 23
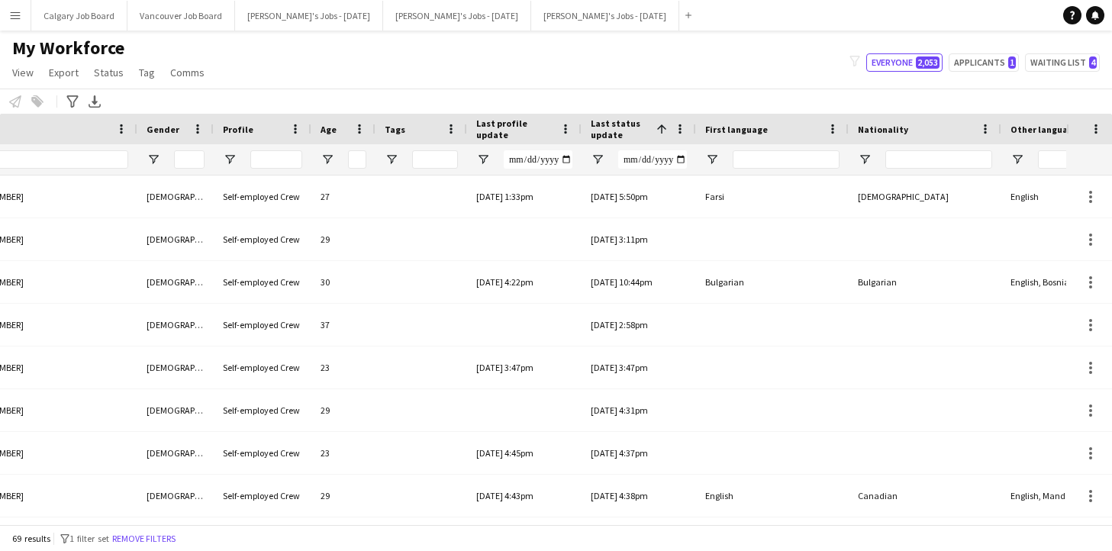
click at [514, 124] on span "Last profile update" at bounding box center [515, 129] width 78 height 23
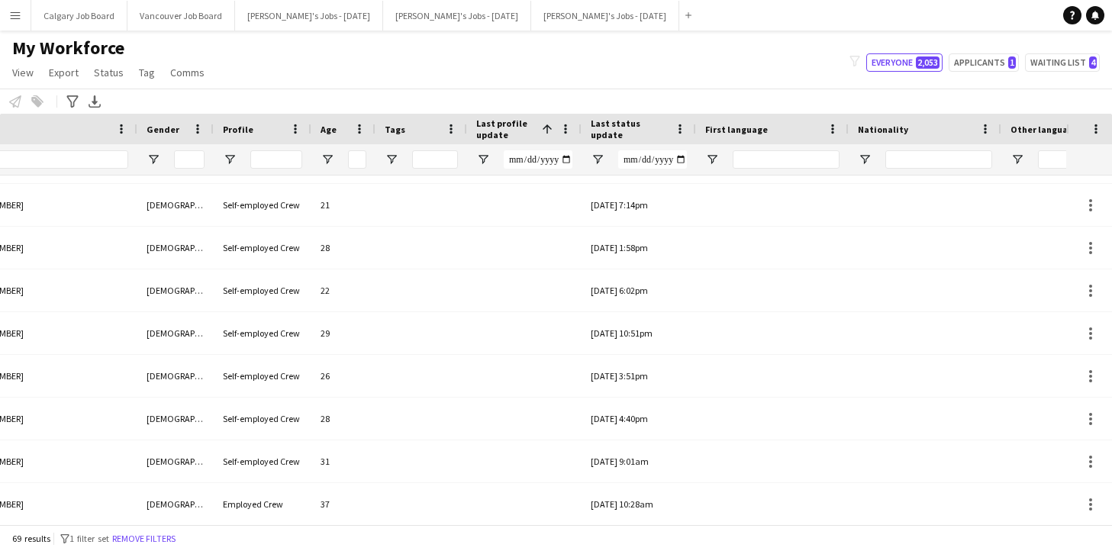
click at [501, 133] on span "Last profile update" at bounding box center [506, 129] width 60 height 23
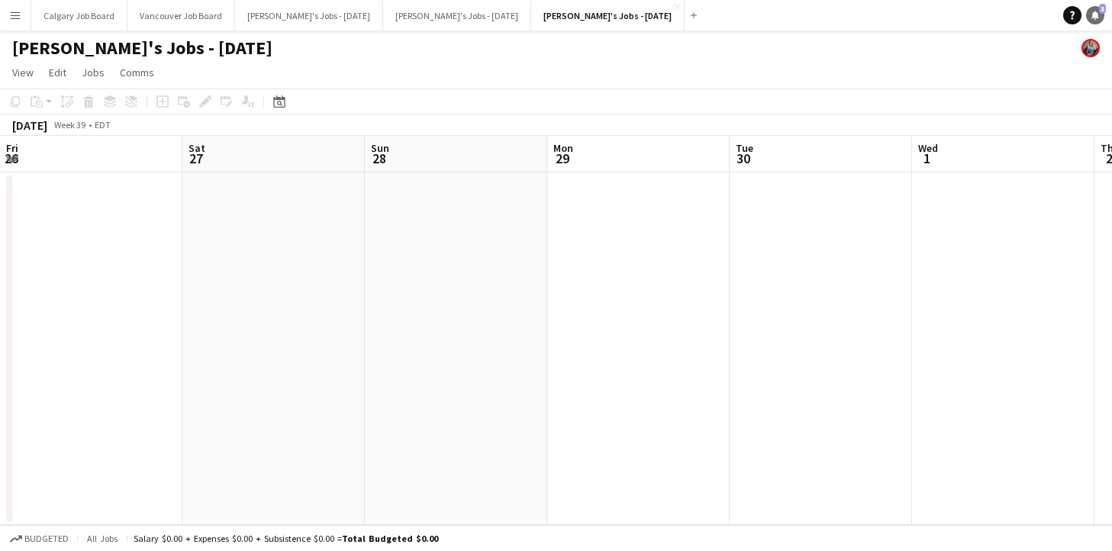
scroll to position [0, 524]
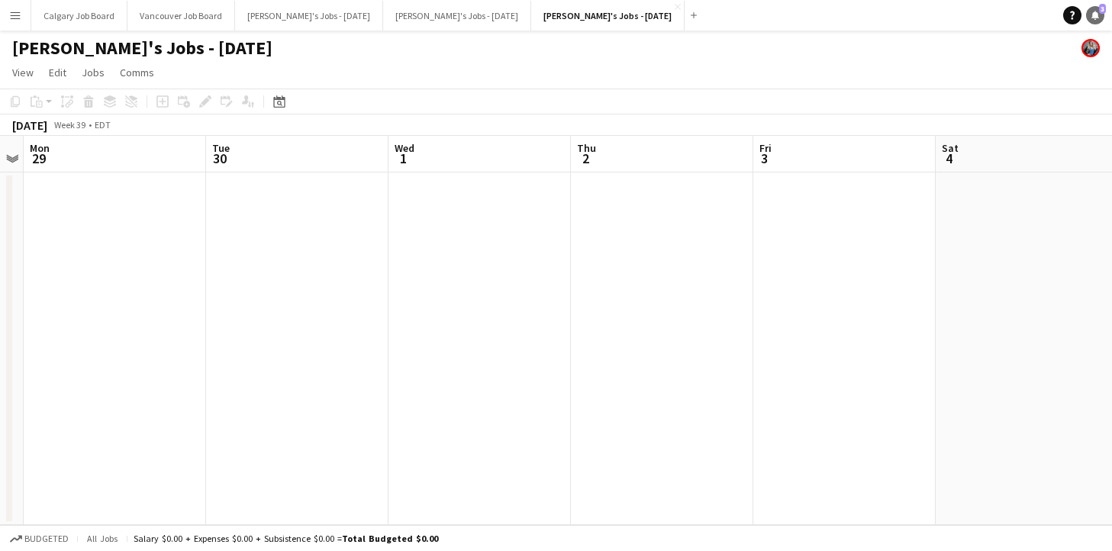
click at [1094, 13] on icon at bounding box center [1096, 15] width 8 height 8
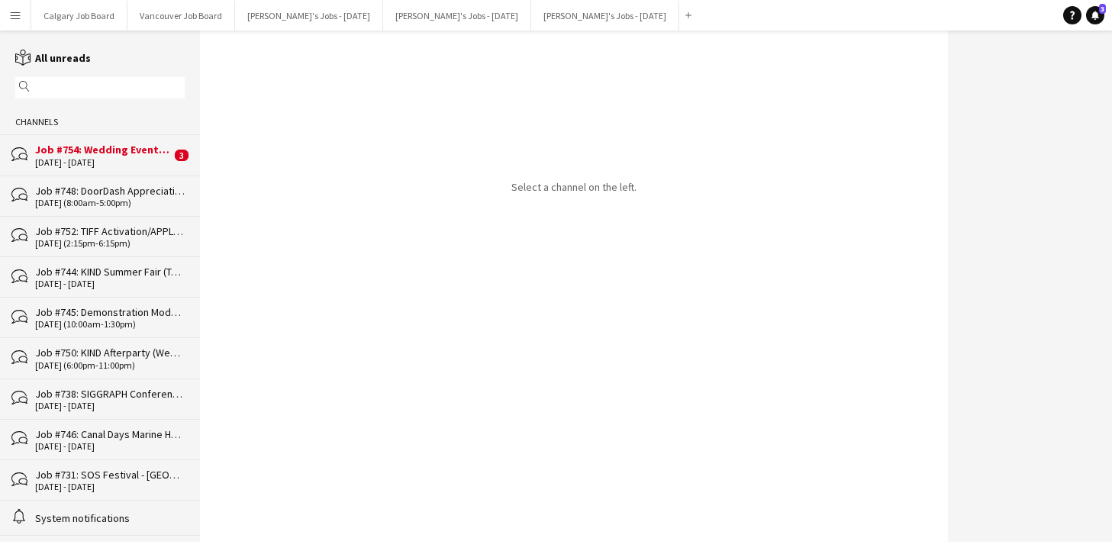
click at [144, 160] on div "23 - 24 Aug 2025" at bounding box center [103, 162] width 136 height 11
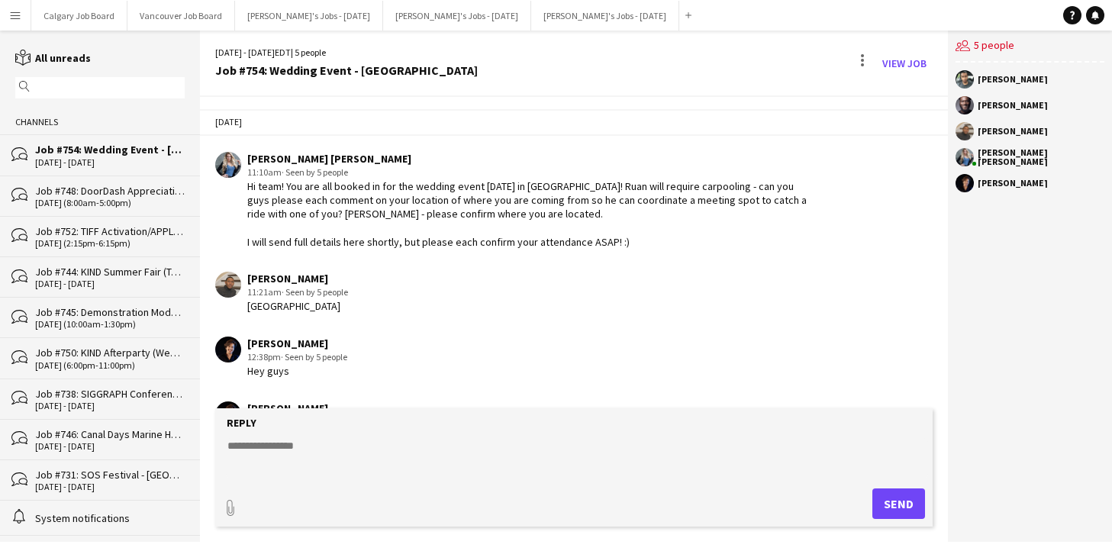
scroll to position [1622, 0]
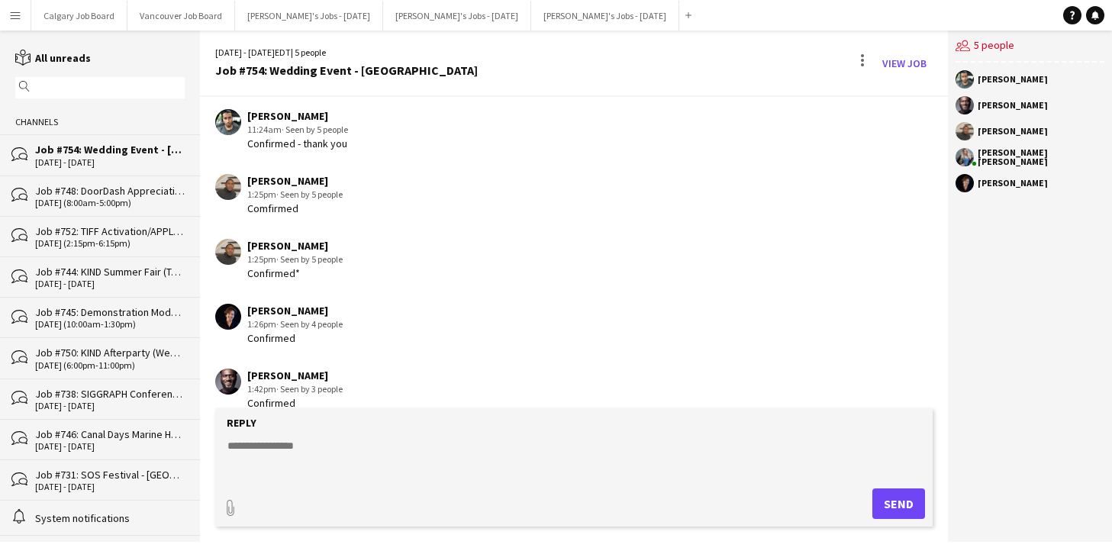
click at [145, 201] on div "20-08-2025 (8:00am-5:00pm)" at bounding box center [110, 203] width 150 height 11
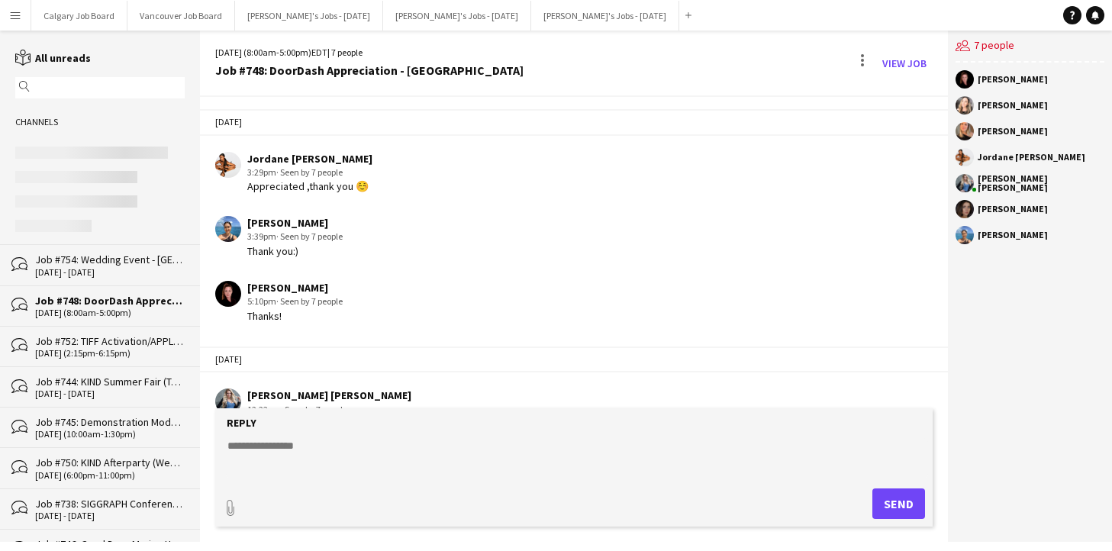
scroll to position [2108, 0]
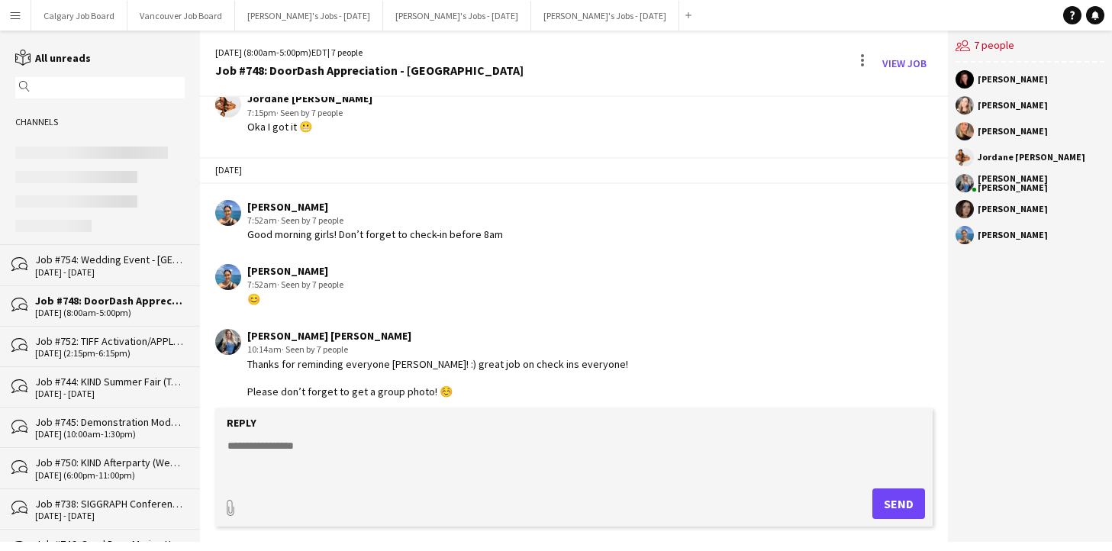
click at [264, 438] on textarea at bounding box center [577, 458] width 702 height 40
click at [487, 448] on textarea "**********" at bounding box center [577, 458] width 702 height 40
drag, startPoint x: 592, startPoint y: 442, endPoint x: 513, endPoint y: 447, distance: 79.6
click at [513, 447] on textarea "**********" at bounding box center [577, 458] width 702 height 40
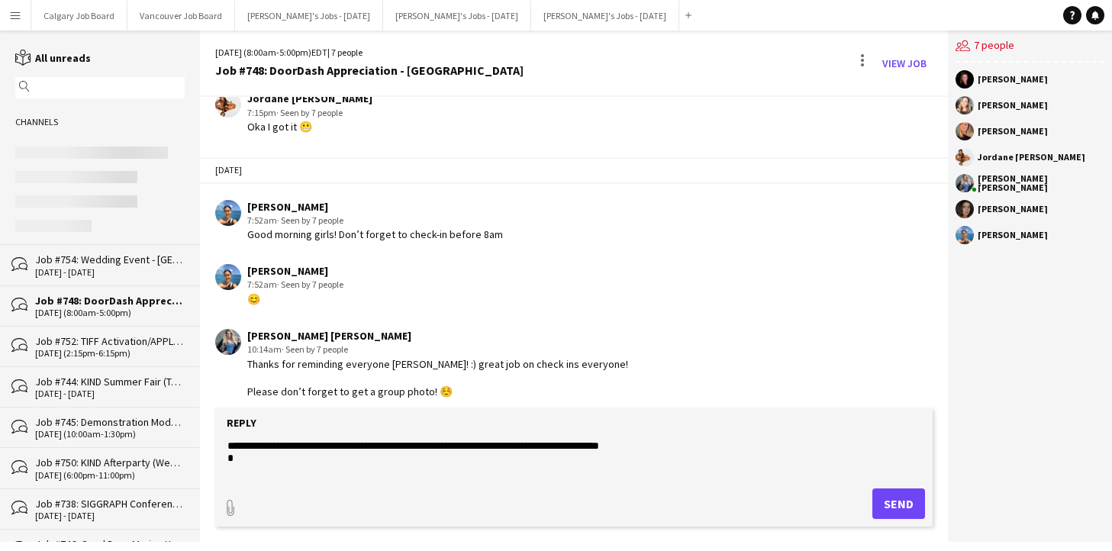
paste textarea "**********"
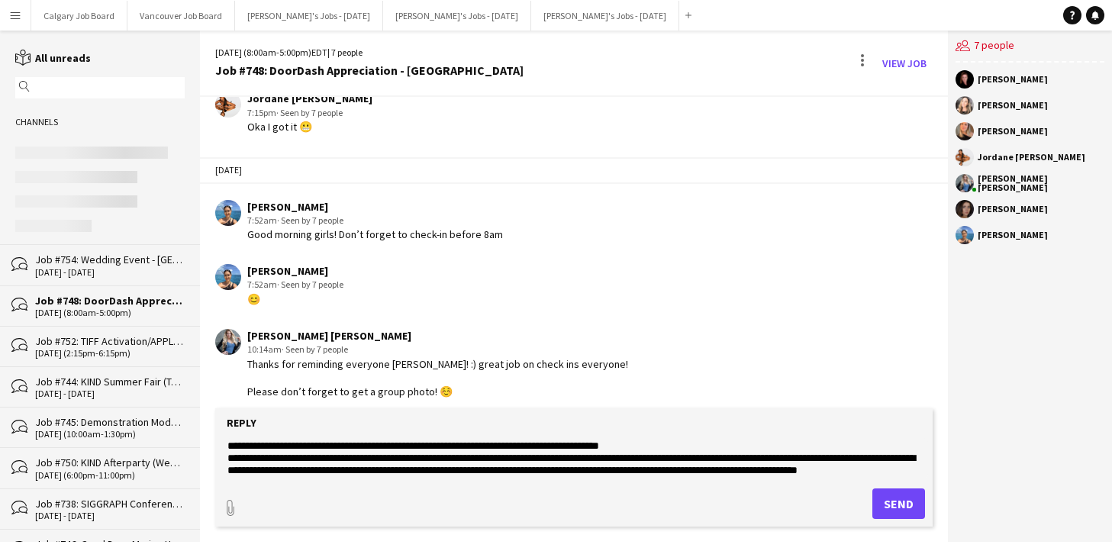
scroll to position [11, 0]
click at [802, 444] on textarea "**********" at bounding box center [577, 458] width 702 height 40
click at [584, 459] on textarea "**********" at bounding box center [577, 458] width 702 height 40
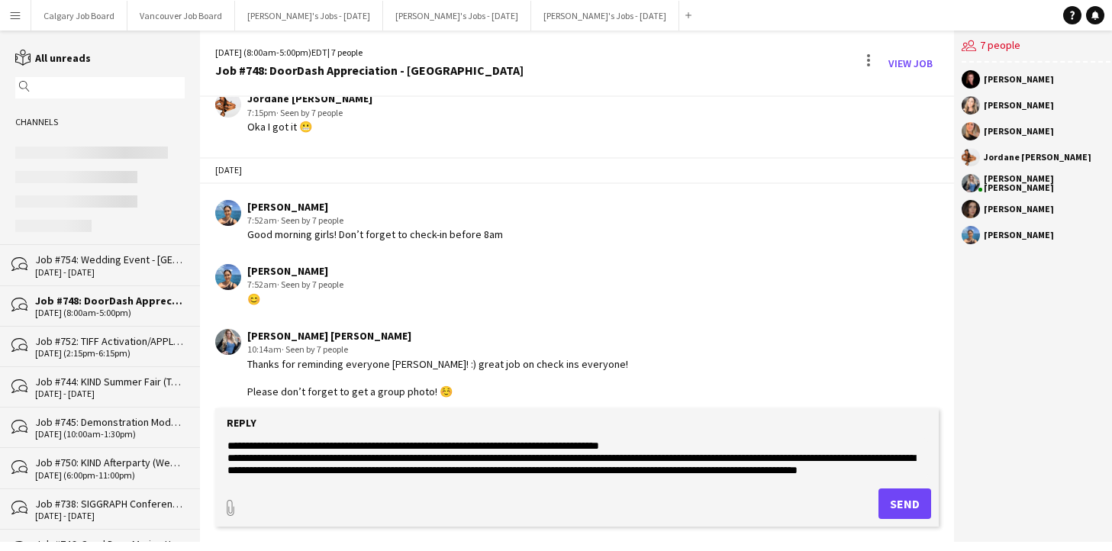
click at [380, 469] on textarea "**********" at bounding box center [577, 458] width 702 height 40
click at [661, 441] on textarea "**********" at bounding box center [577, 458] width 702 height 40
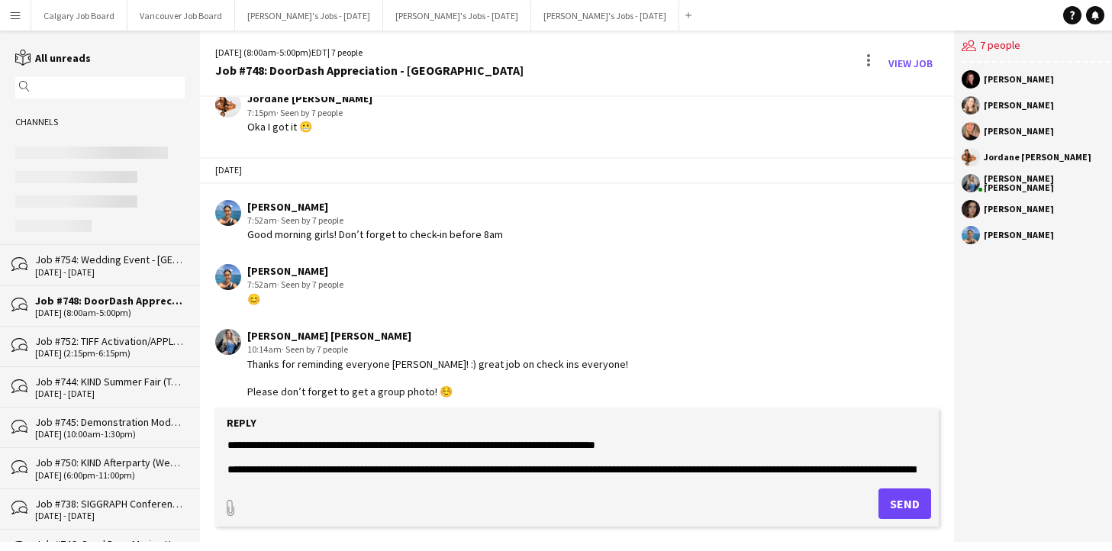
type textarea "**********"
click at [897, 498] on button "Send" at bounding box center [905, 504] width 53 height 31
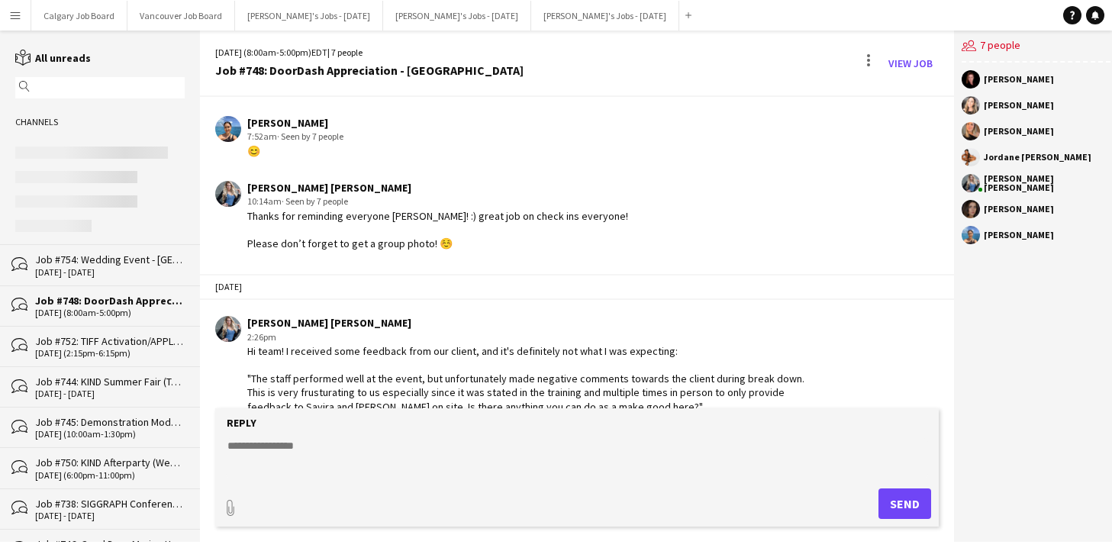
scroll to position [0, 0]
click at [461, 450] on textarea at bounding box center [577, 458] width 702 height 40
type textarea "**********"
click at [889, 505] on button "Send" at bounding box center [905, 504] width 53 height 31
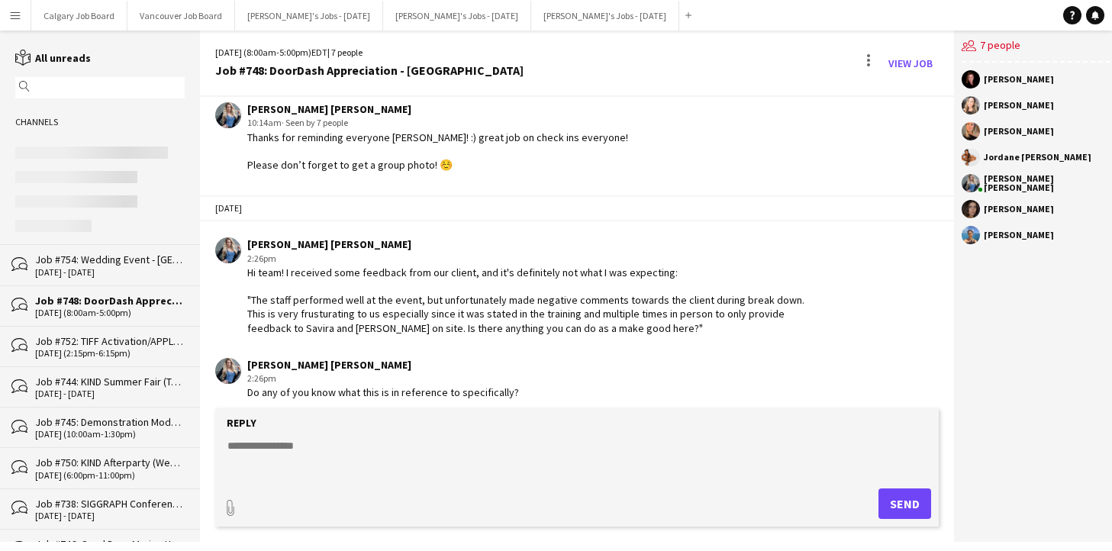
click at [379, 447] on textarea at bounding box center [577, 458] width 702 height 40
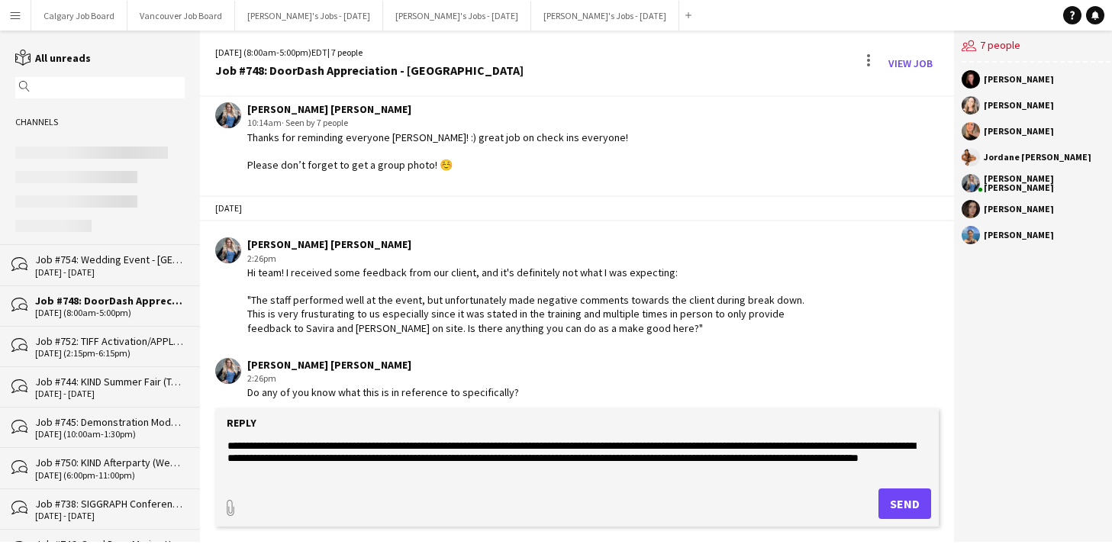
scroll to position [0, 0]
type textarea "**********"
click at [909, 500] on button "Send" at bounding box center [905, 504] width 53 height 31
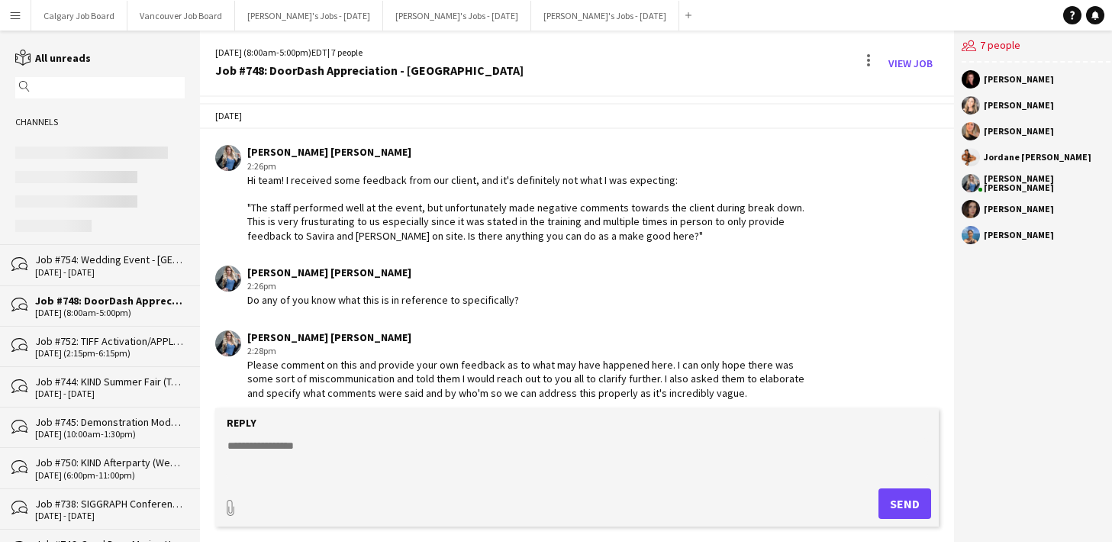
scroll to position [2427, 0]
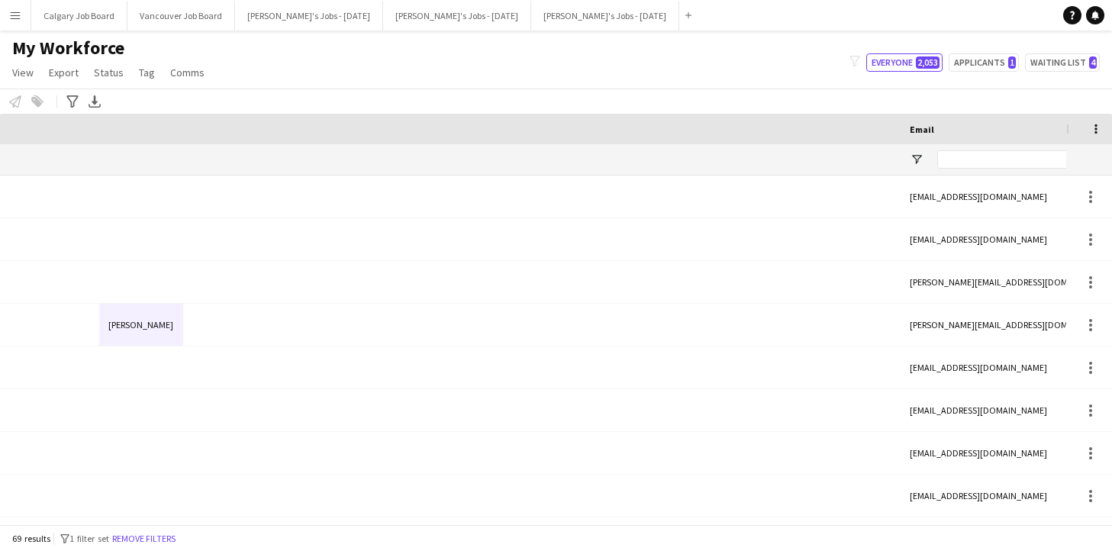
scroll to position [0, 1057]
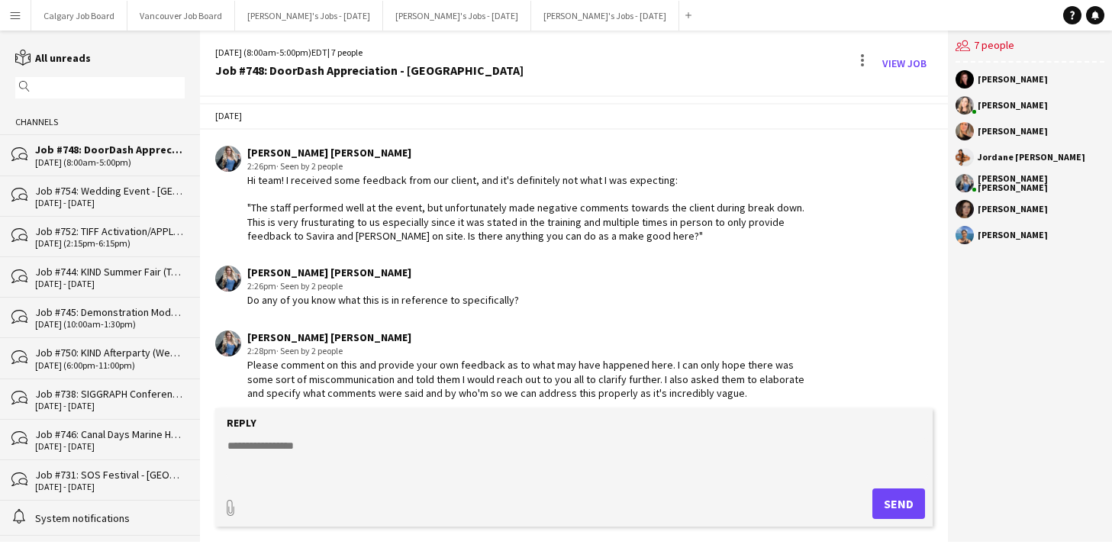
click at [460, 138] on app-chat-message "Kirsten Visima Pearson 2:26pm · Seen by 2 people Hi team! I received some feedb…" at bounding box center [574, 194] width 748 height 112
click at [362, 444] on textarea at bounding box center [577, 458] width 702 height 40
type textarea "**********"
click at [923, 507] on button "Send" at bounding box center [899, 504] width 53 height 31
